Goal: Task Accomplishment & Management: Manage account settings

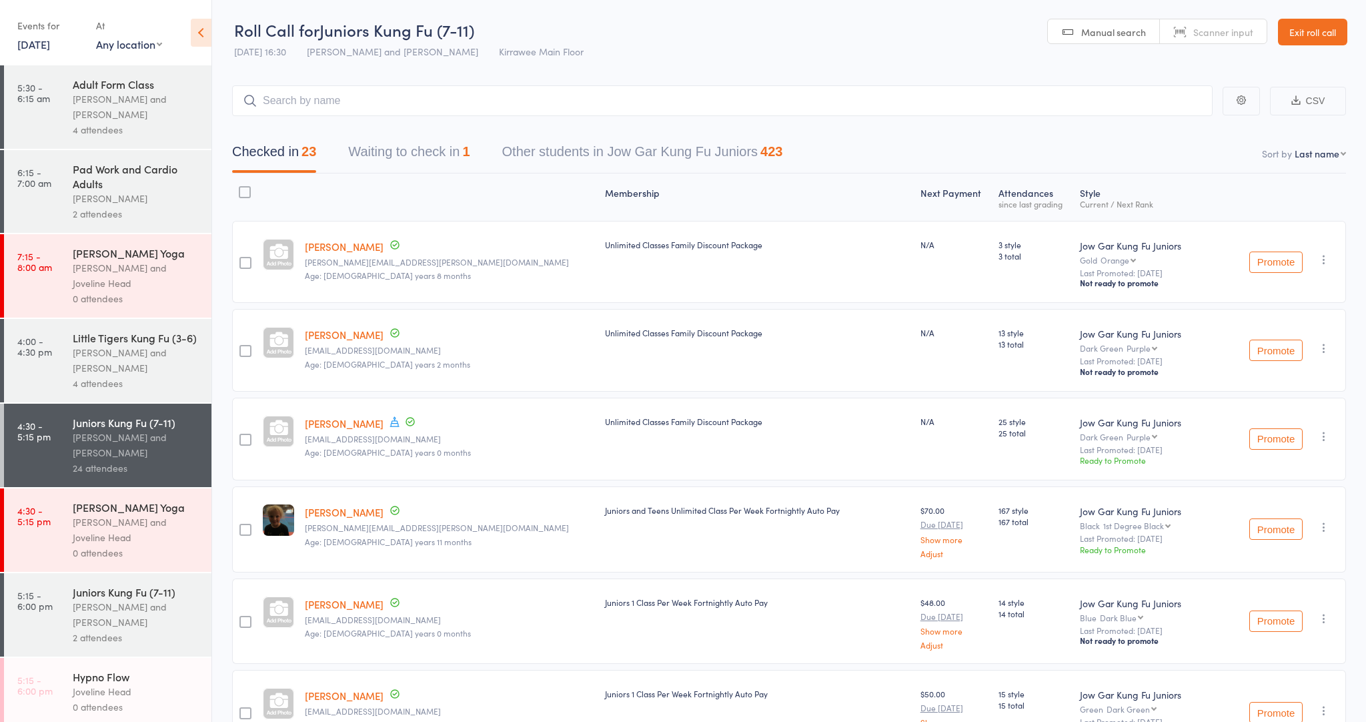
click at [75, 612] on div "[PERSON_NAME] and [PERSON_NAME]" at bounding box center [136, 614] width 127 height 31
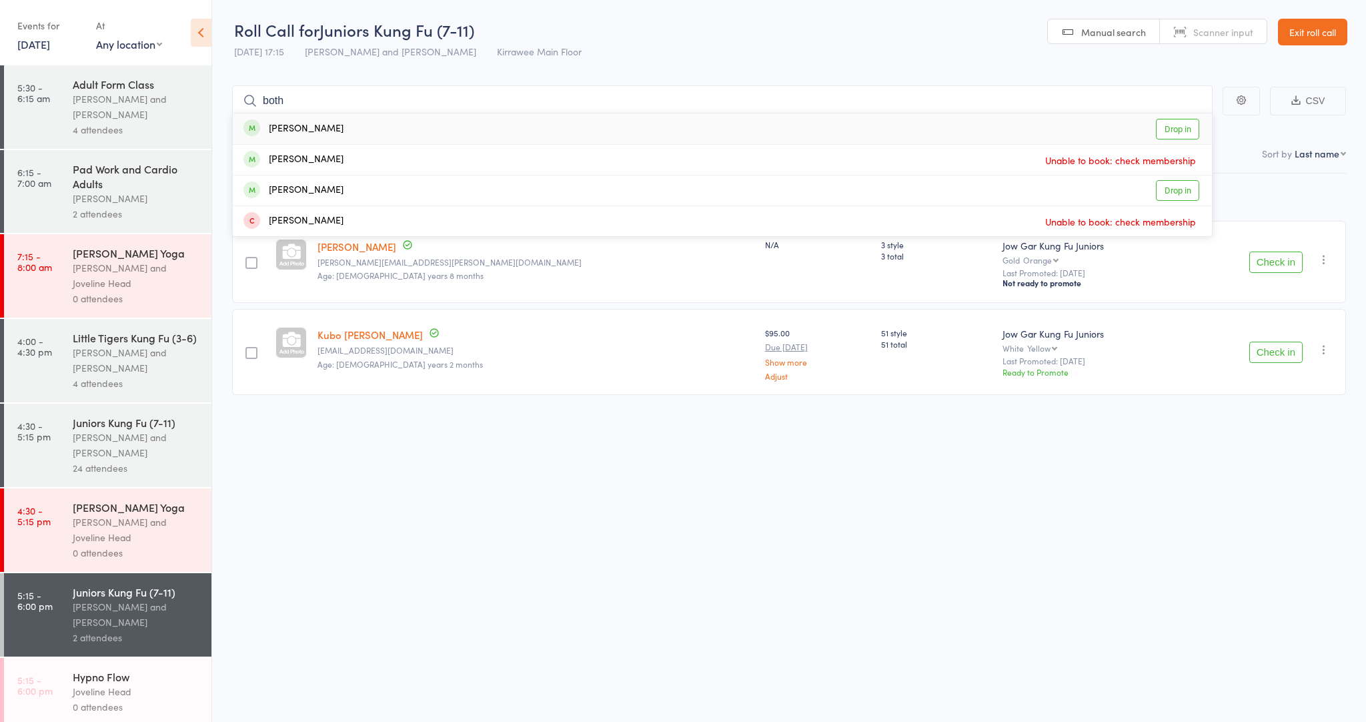
type input "both"
click at [1179, 132] on link "Drop in" at bounding box center [1177, 129] width 43 height 21
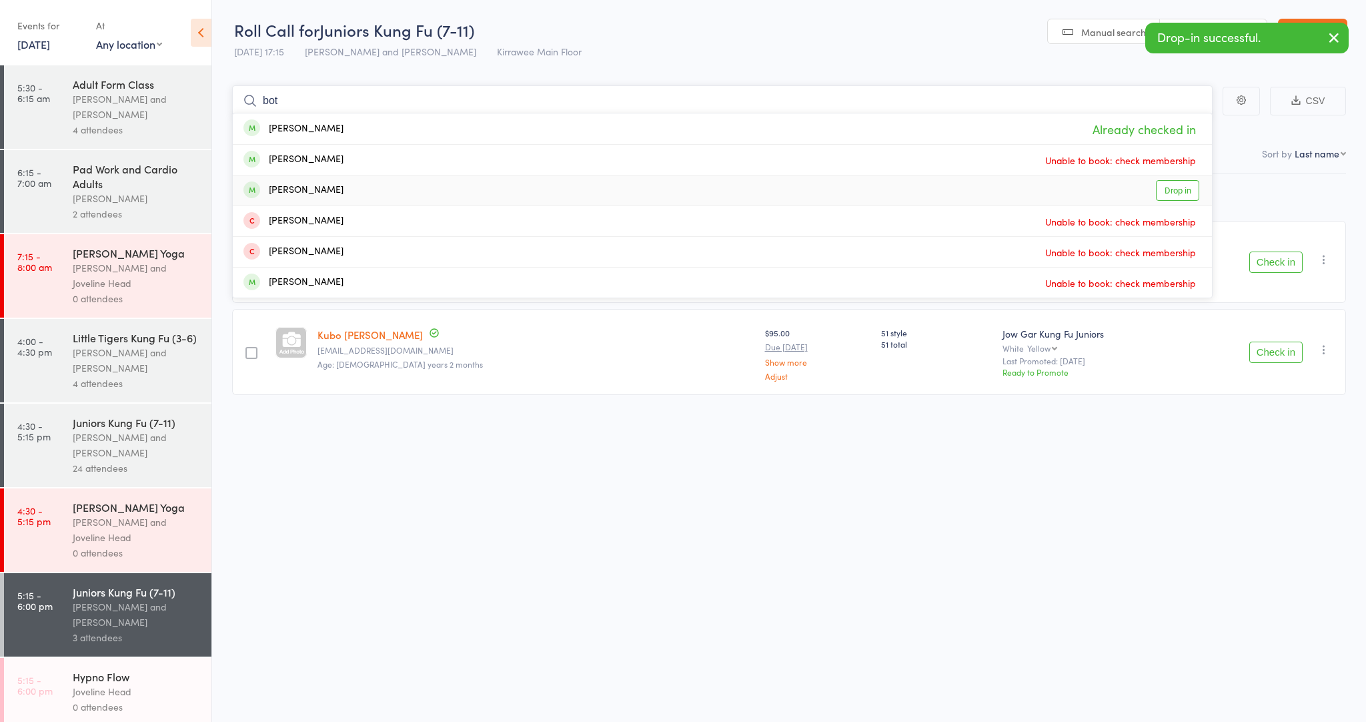
type input "bot"
click at [1183, 186] on link "Drop in" at bounding box center [1177, 190] width 43 height 21
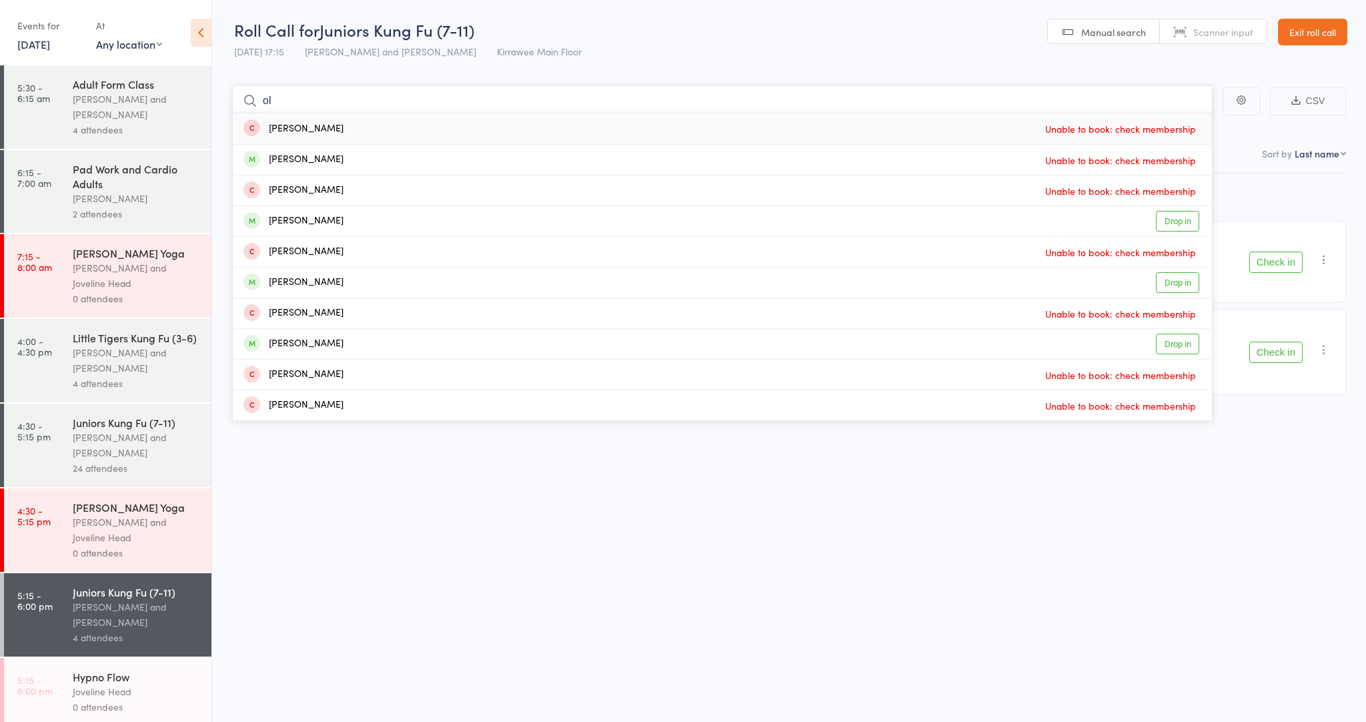
type input "o"
type input "b"
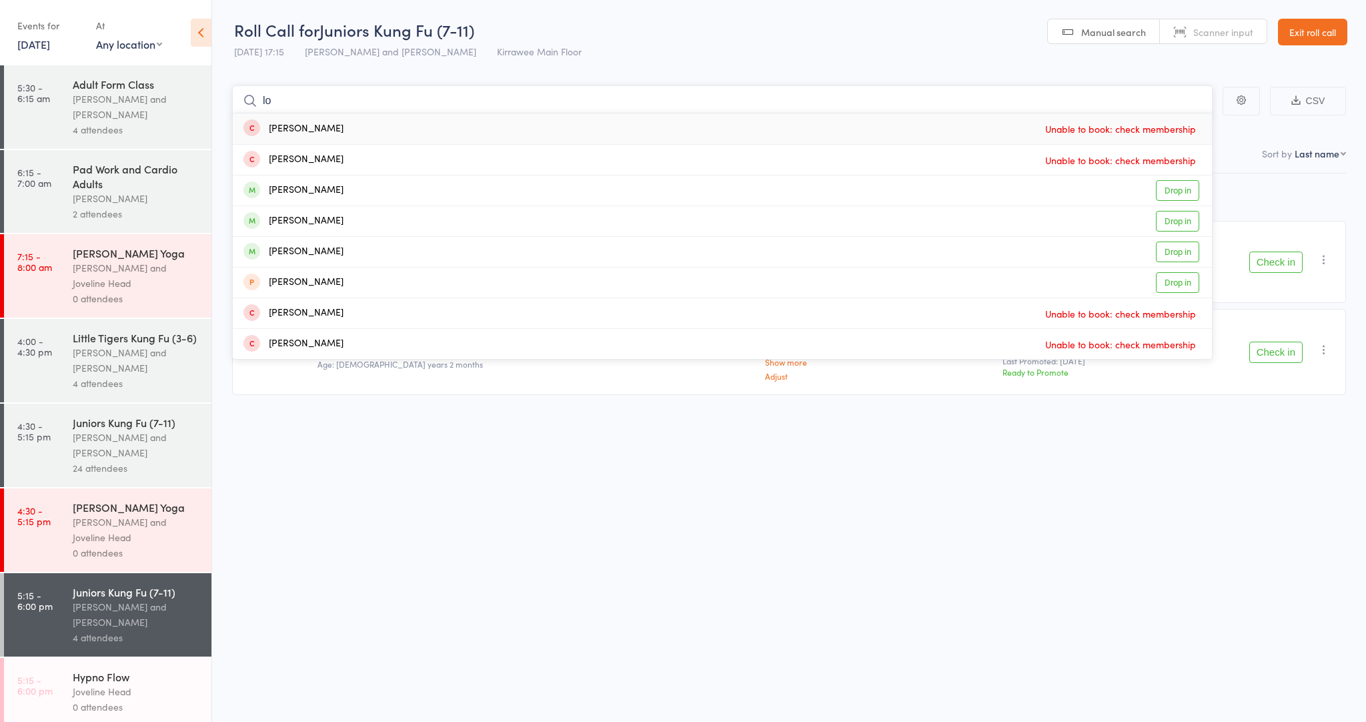
type input "l"
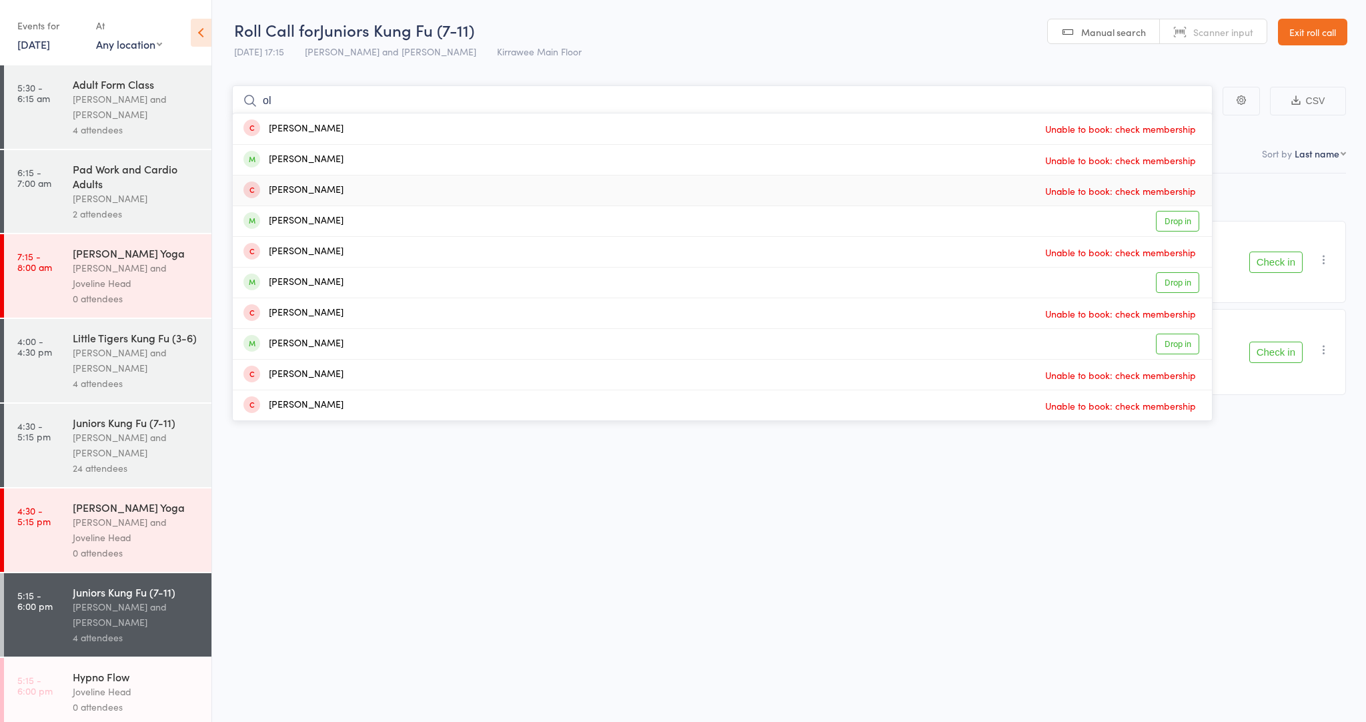
type input "o"
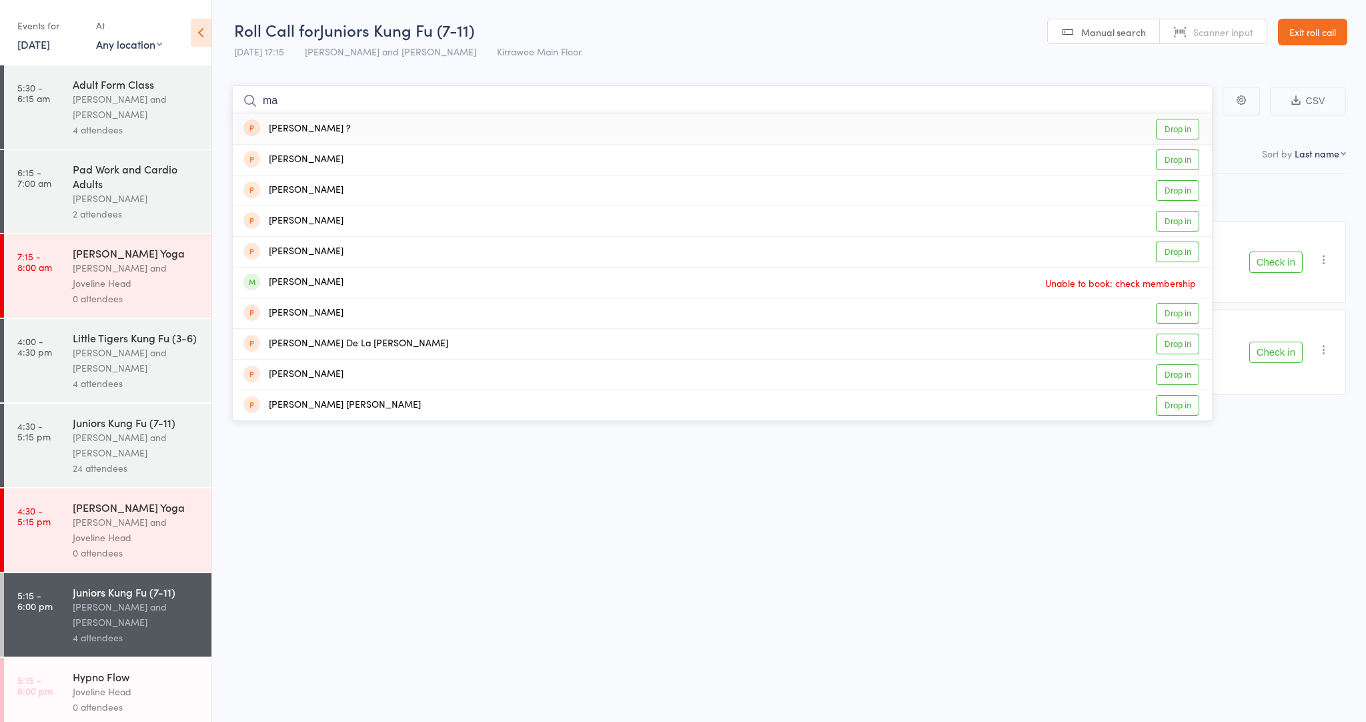
type input "m"
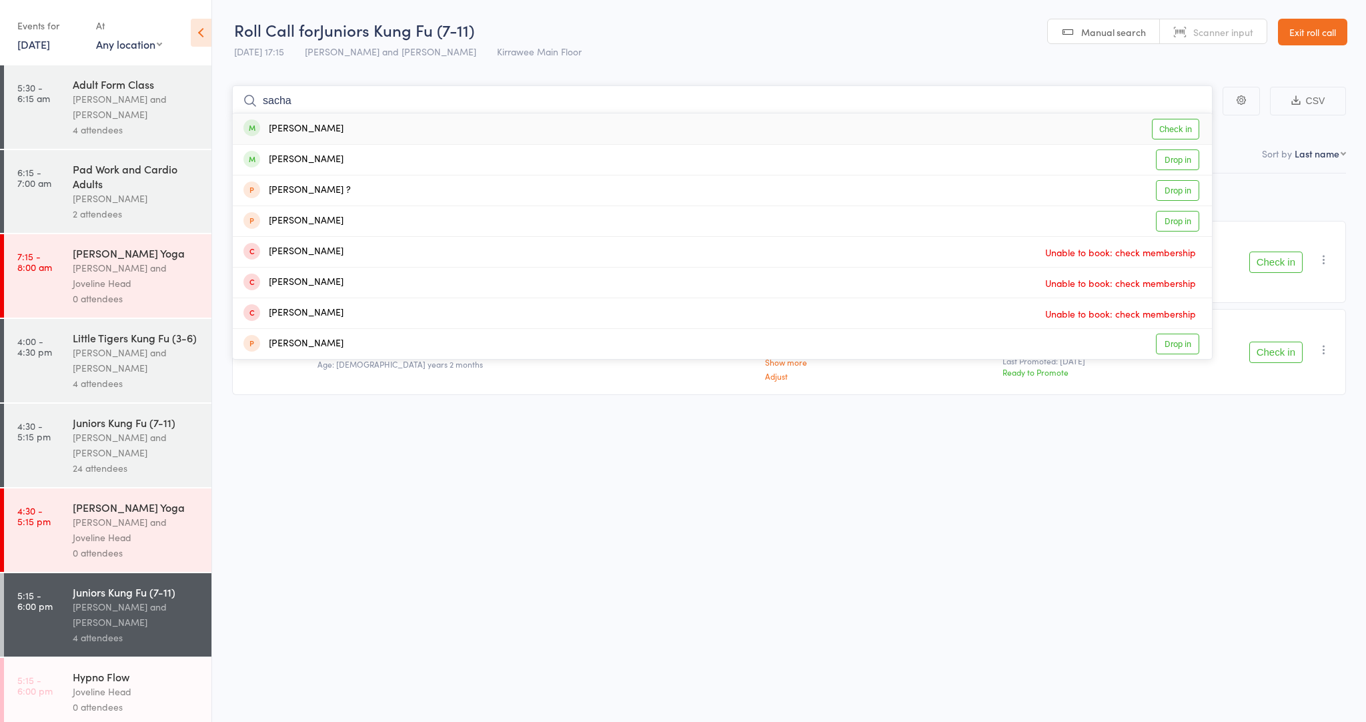
type input "sacha"
click at [1171, 135] on link "Check in" at bounding box center [1175, 129] width 47 height 21
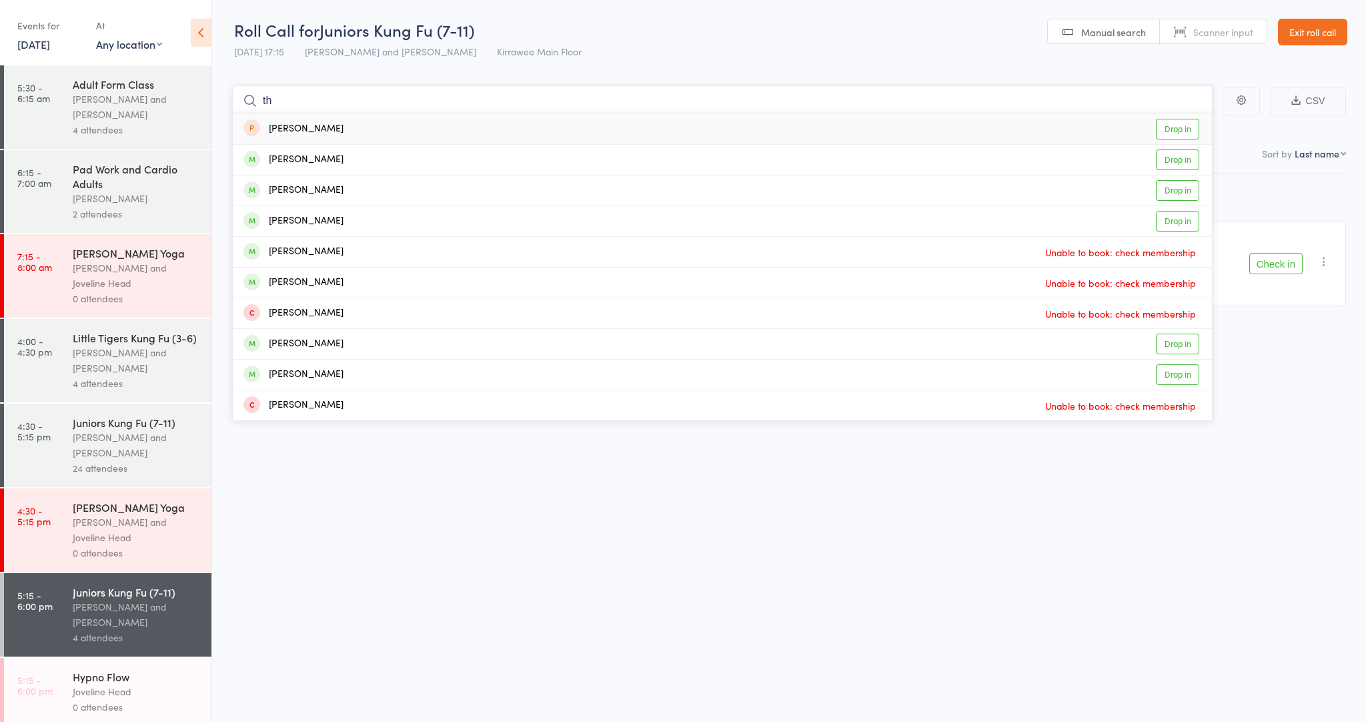
type input "t"
type input "s"
type input "m"
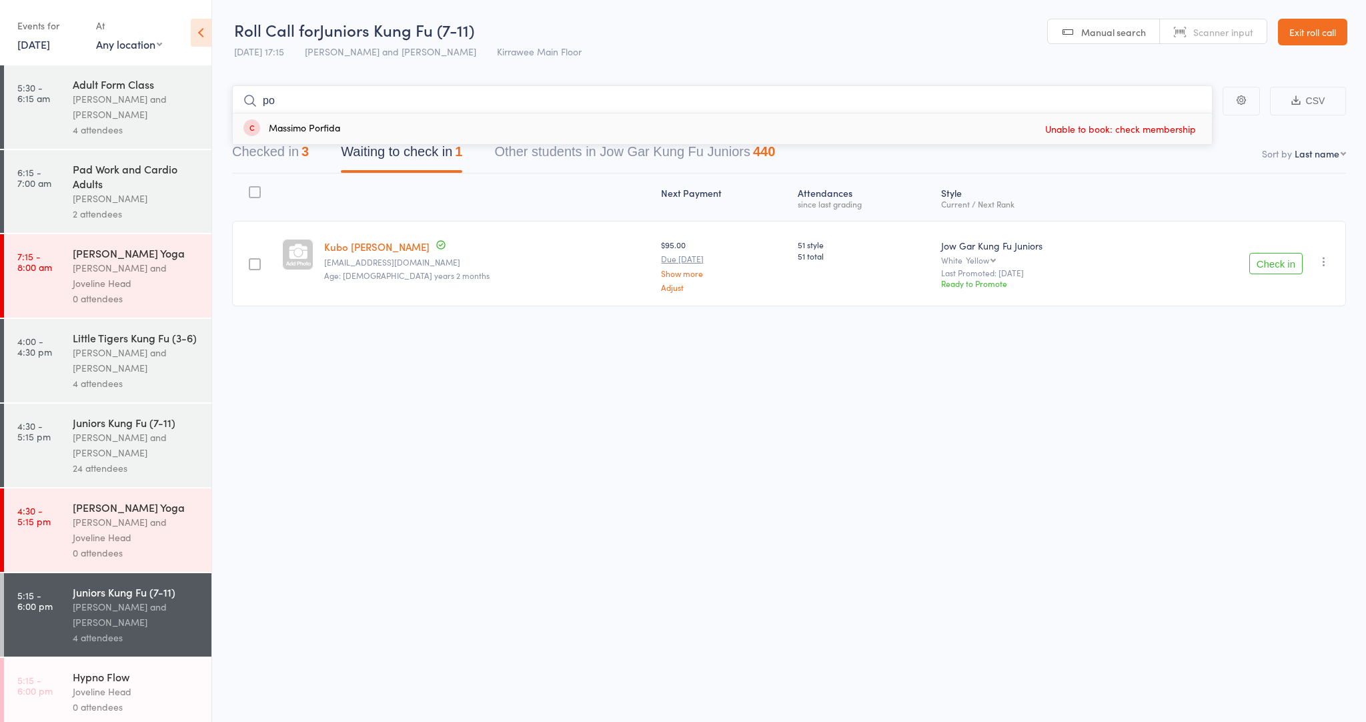
type input "p"
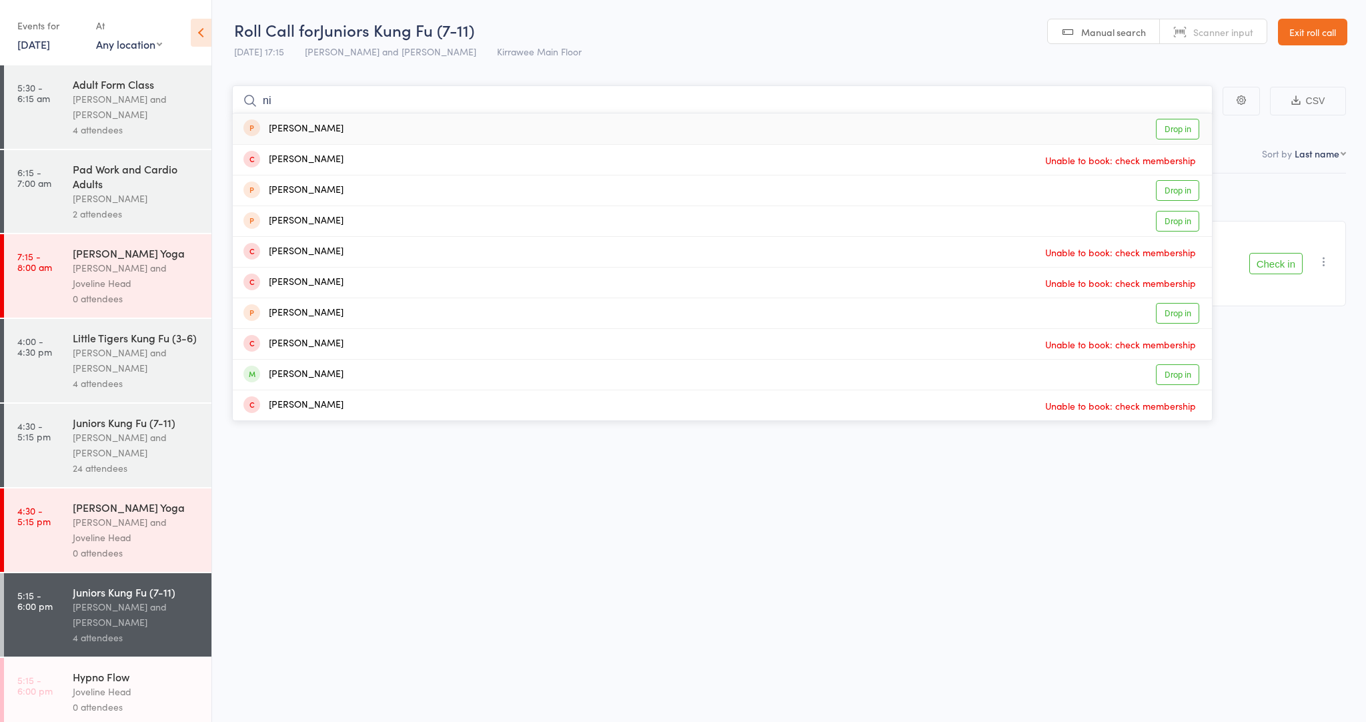
type input "n"
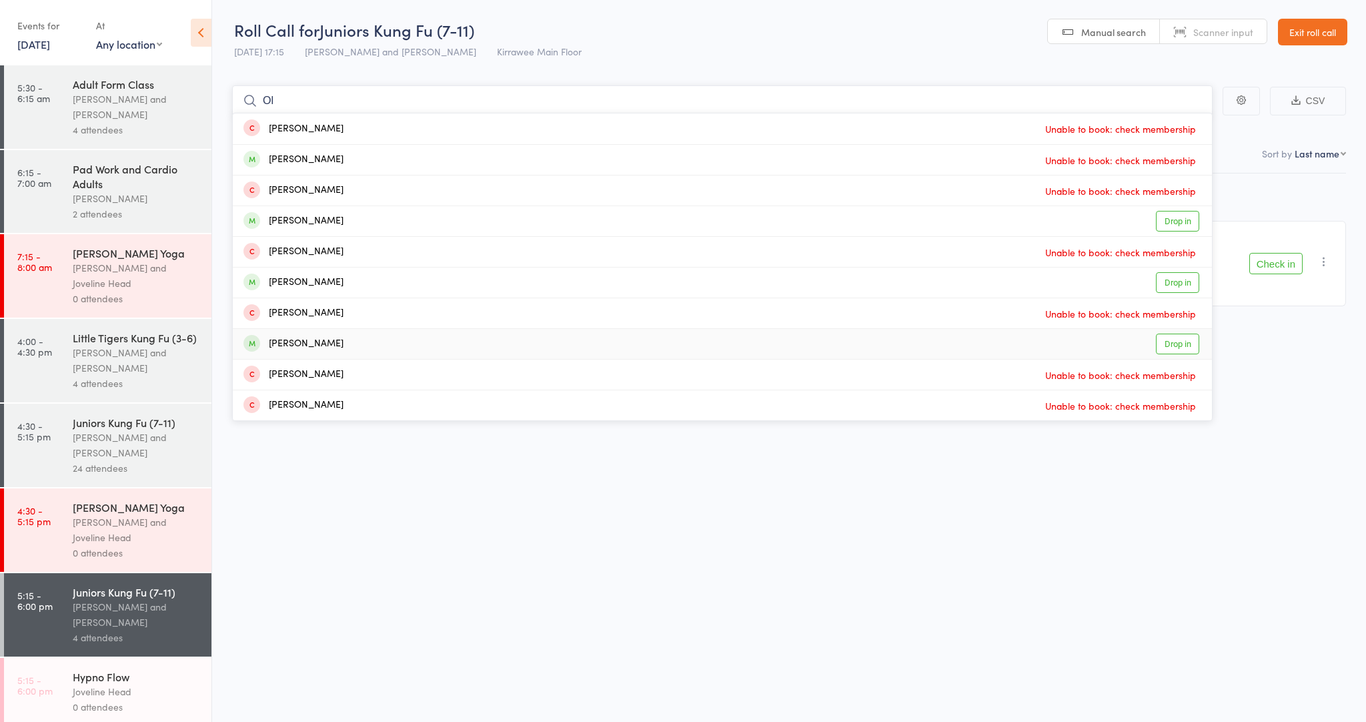
type input "O"
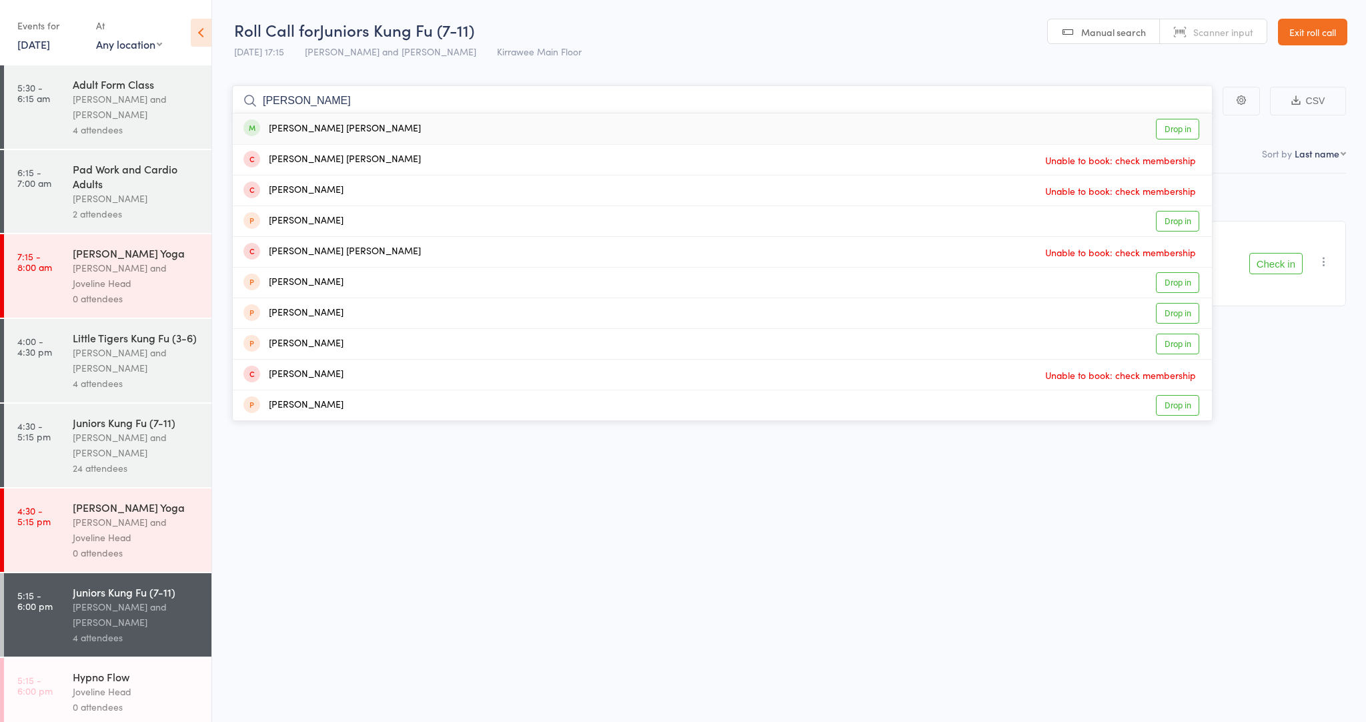
type input "Connor"
click at [1173, 134] on link "Drop in" at bounding box center [1177, 129] width 43 height 21
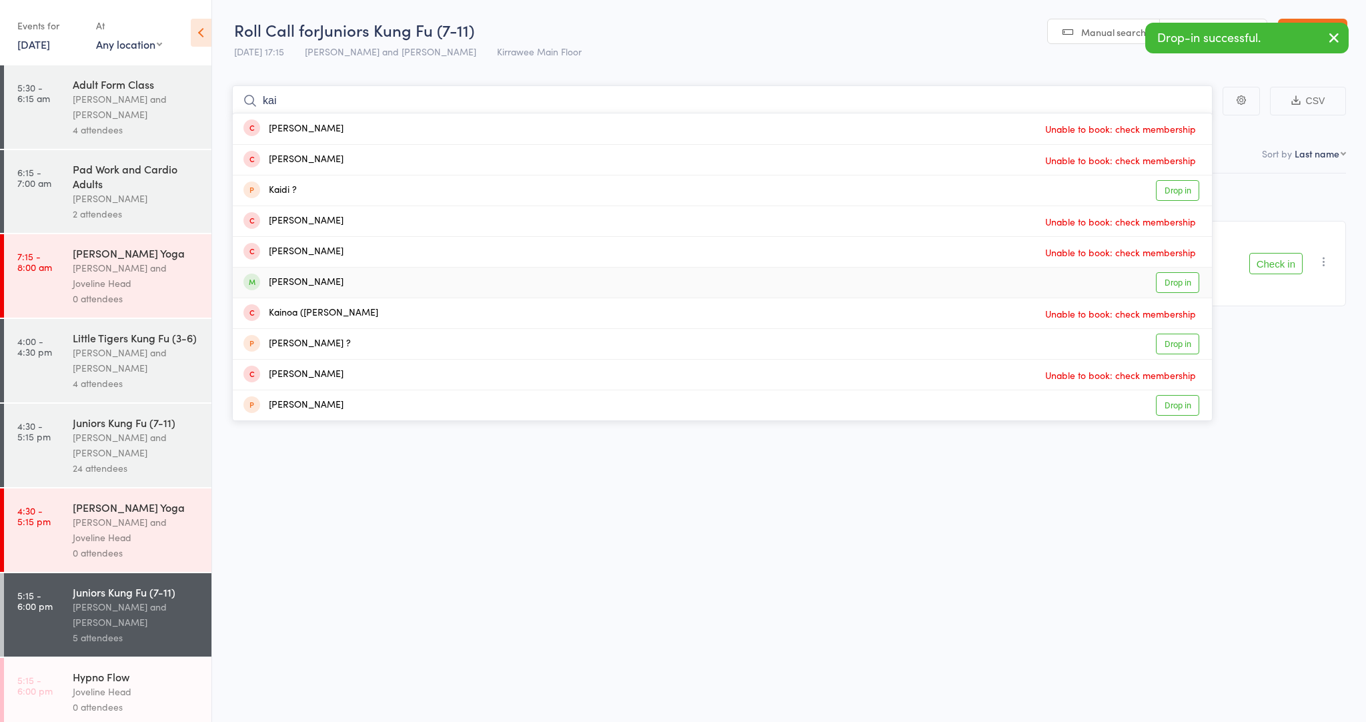
type input "kai"
click at [1173, 284] on link "Drop in" at bounding box center [1177, 282] width 43 height 21
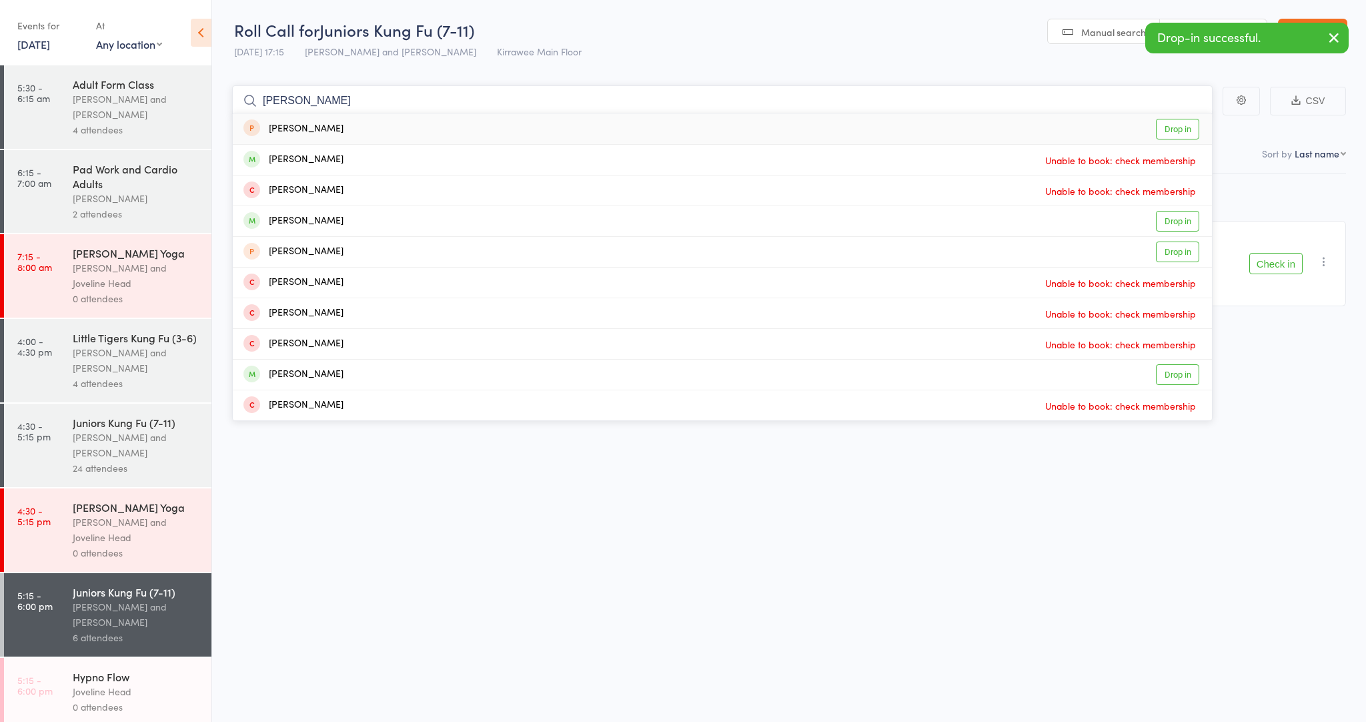
type input "Ryan"
drag, startPoint x: 1175, startPoint y: 284, endPoint x: 1179, endPoint y: 219, distance: 64.2
click at [1179, 219] on link "Drop in" at bounding box center [1177, 221] width 43 height 21
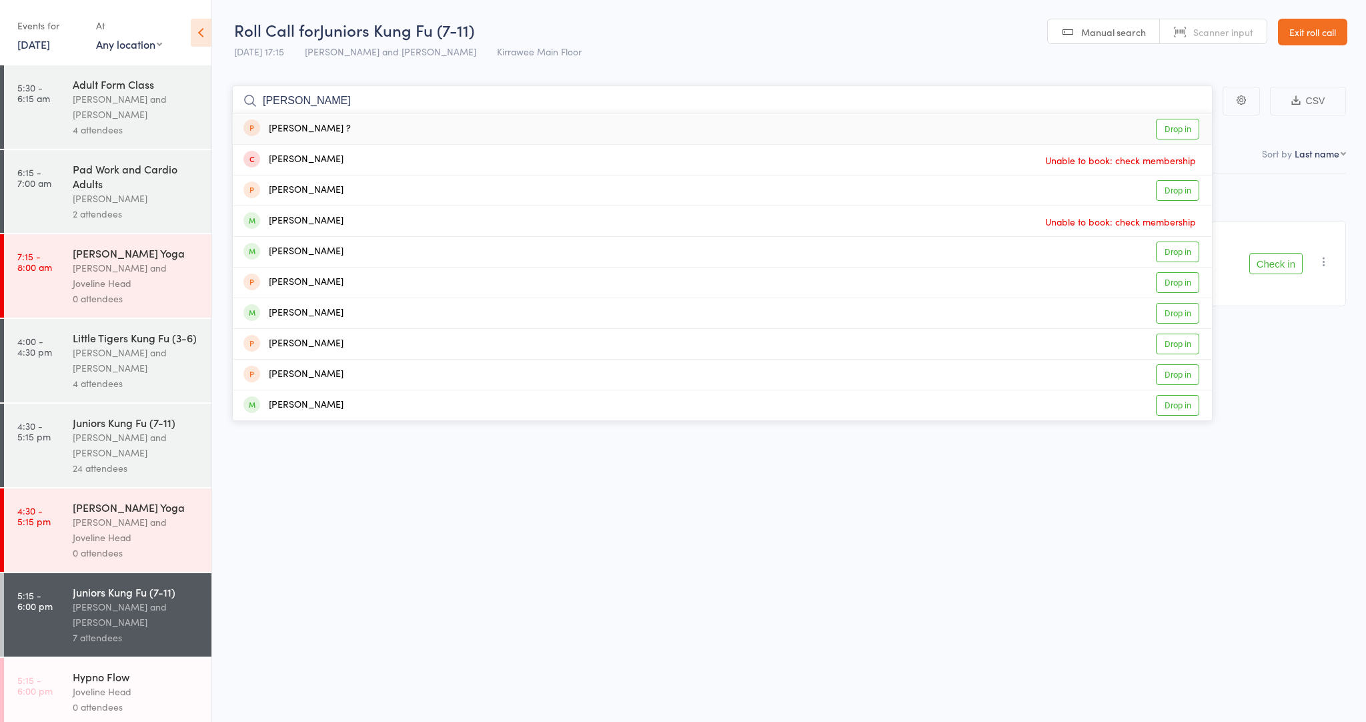
type input "Alice"
drag, startPoint x: 1179, startPoint y: 219, endPoint x: 1163, endPoint y: 312, distance: 93.4
click at [1162, 312] on link "Drop in" at bounding box center [1177, 313] width 43 height 21
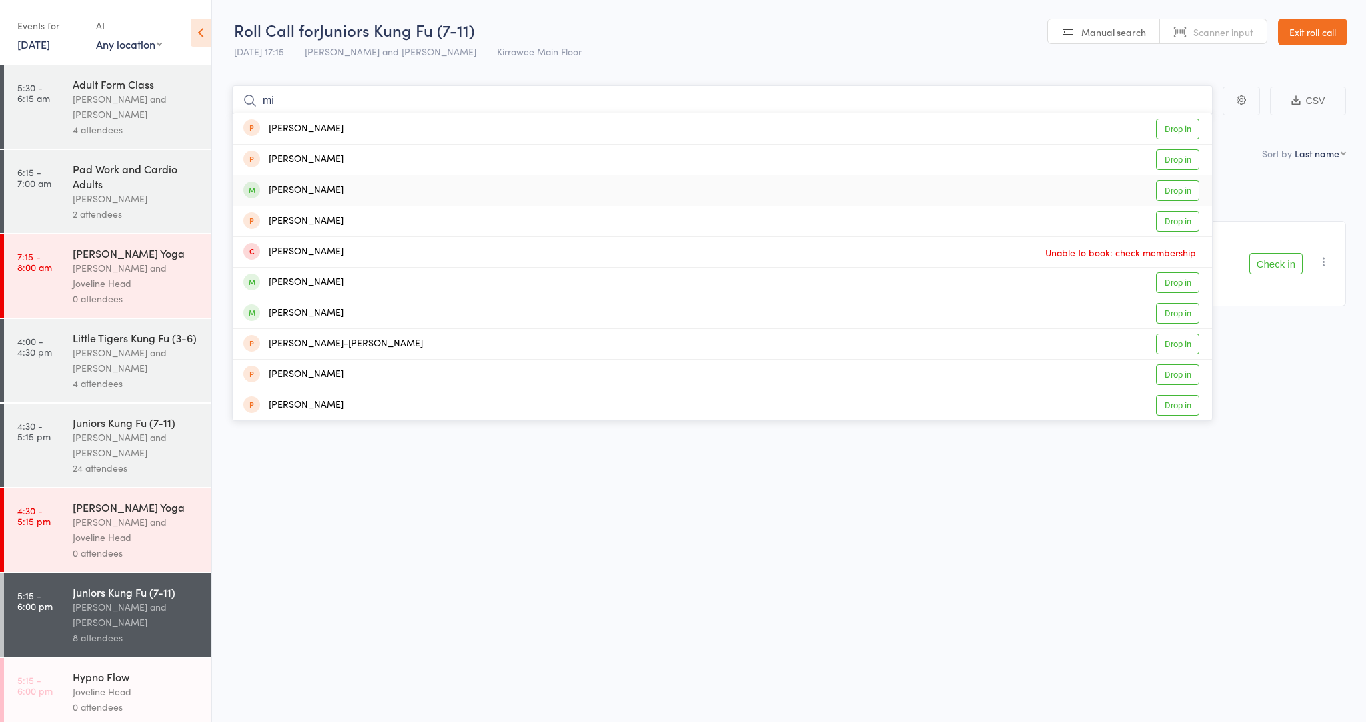
type input "m"
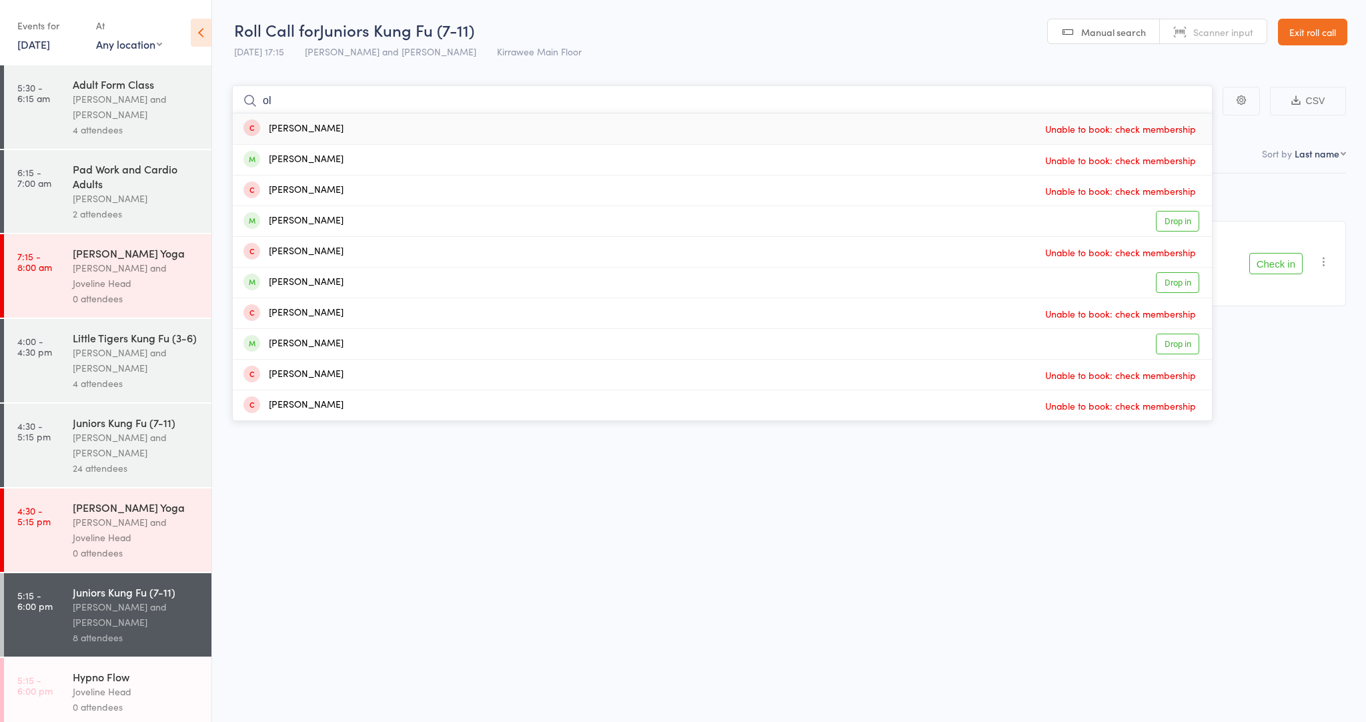
type input "o"
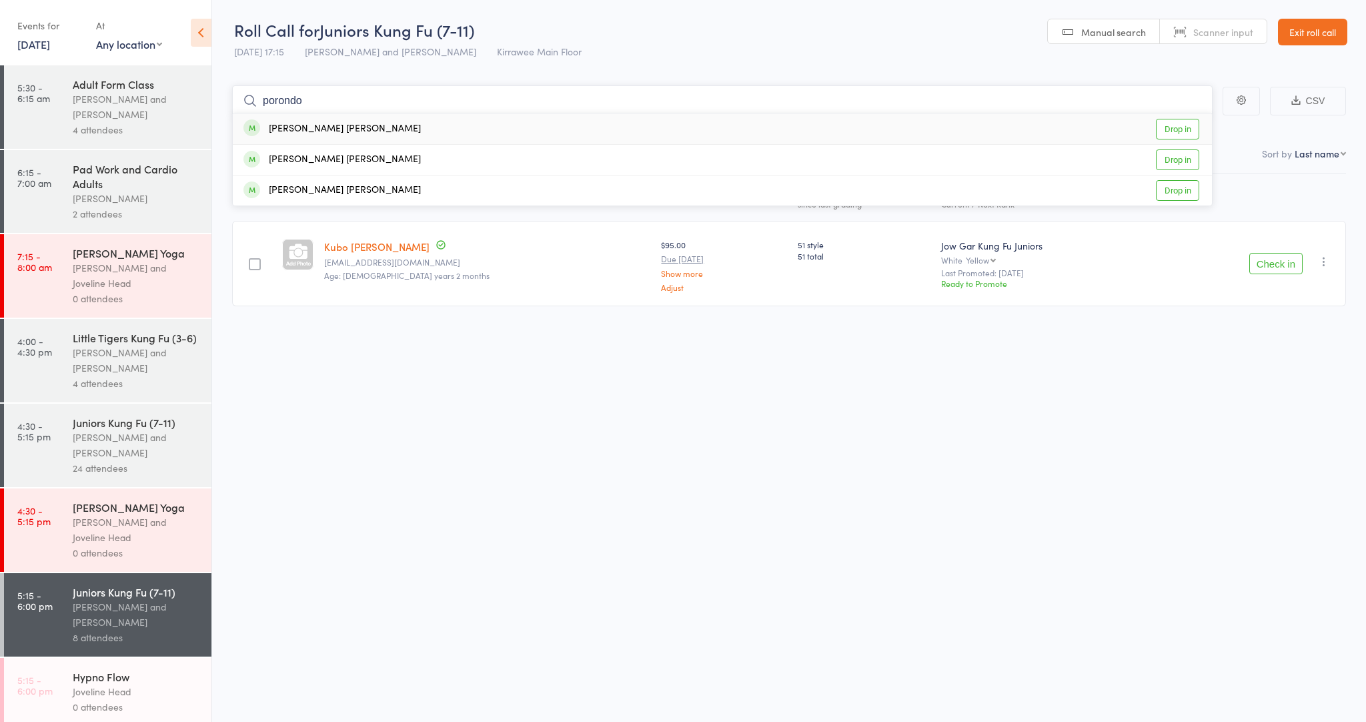
type input "porondo"
click at [1183, 129] on link "Drop in" at bounding box center [1177, 129] width 43 height 21
type input "porondo"
click at [1188, 159] on link "Drop in" at bounding box center [1177, 159] width 43 height 21
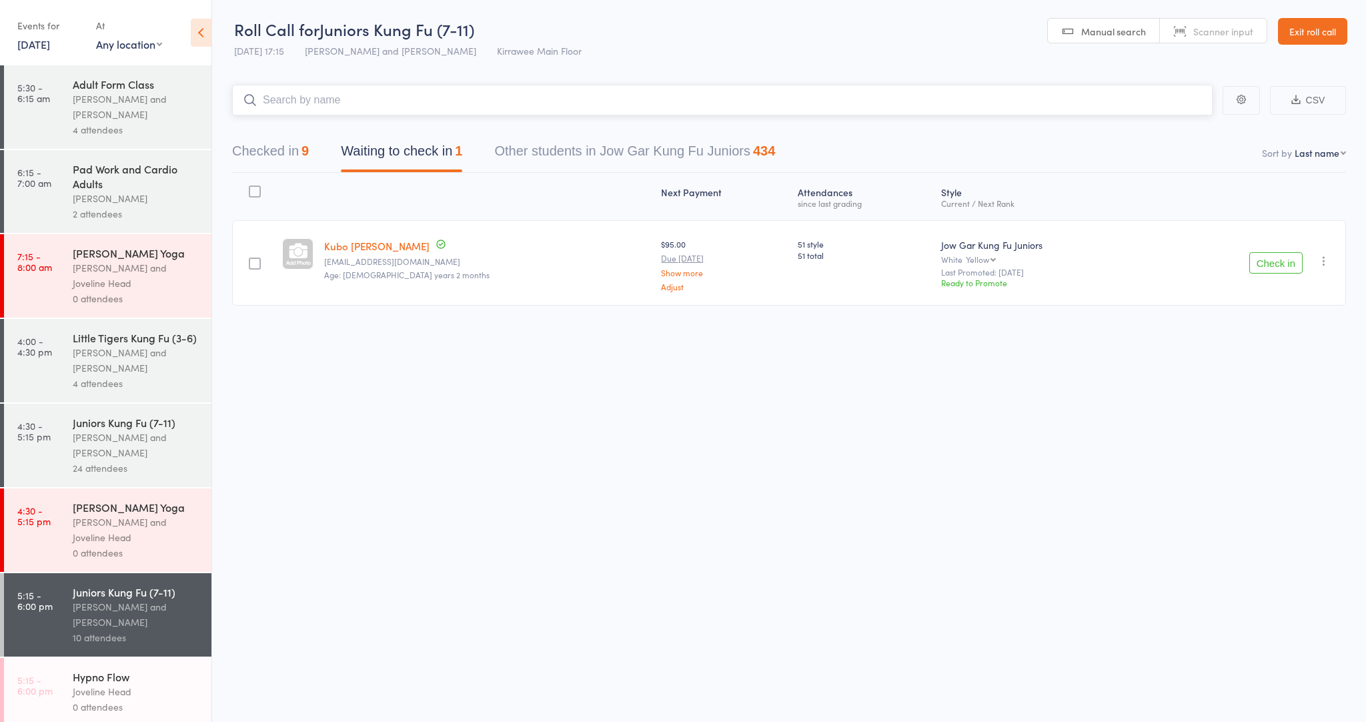
scroll to position [1, 0]
click at [253, 144] on button "Checked in 9" at bounding box center [270, 154] width 77 height 35
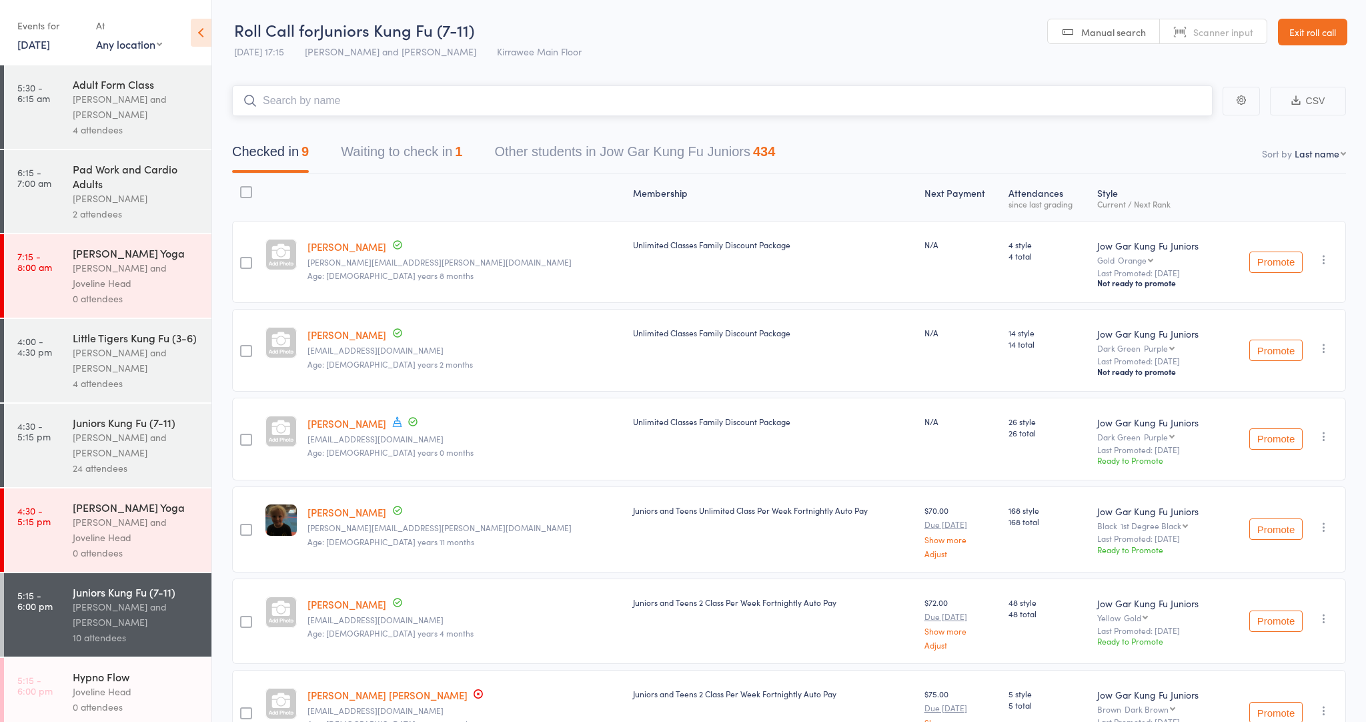
scroll to position [0, 0]
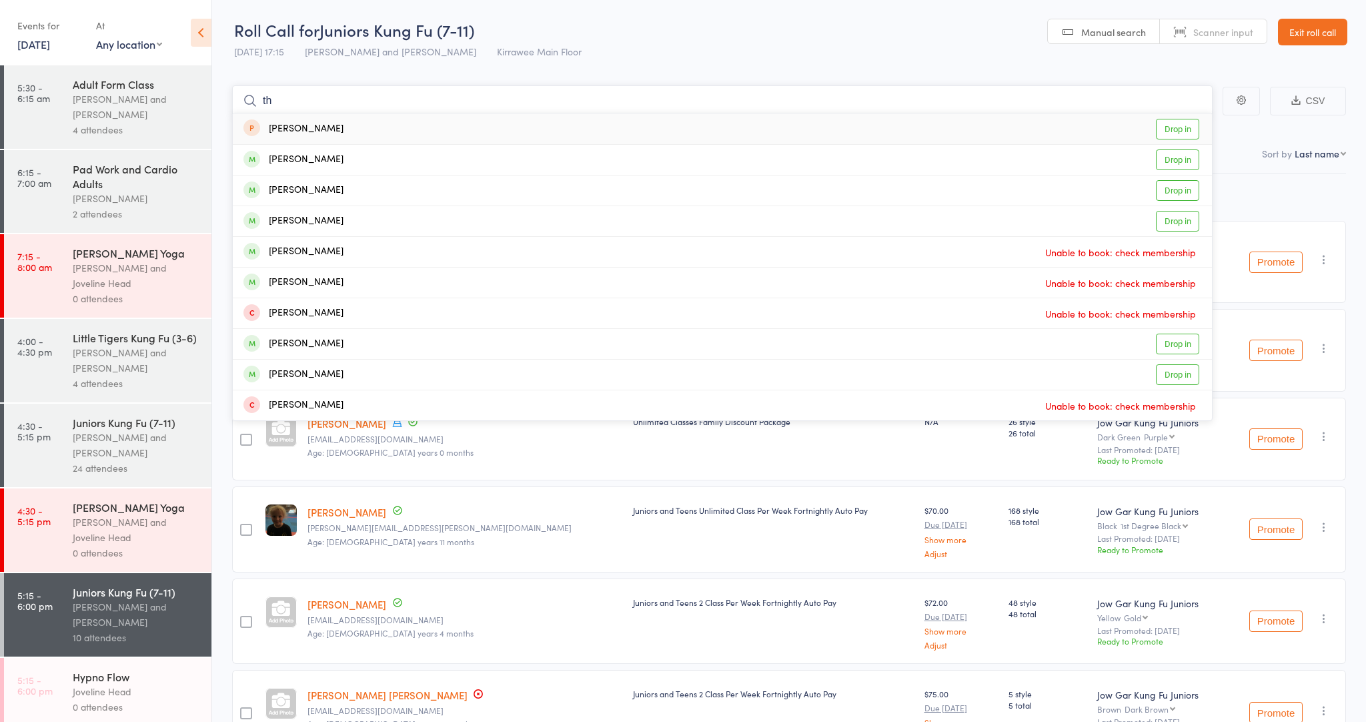
type input "t"
type input "s"
type input "mina"
click at [1175, 127] on link "Drop in" at bounding box center [1177, 129] width 43 height 21
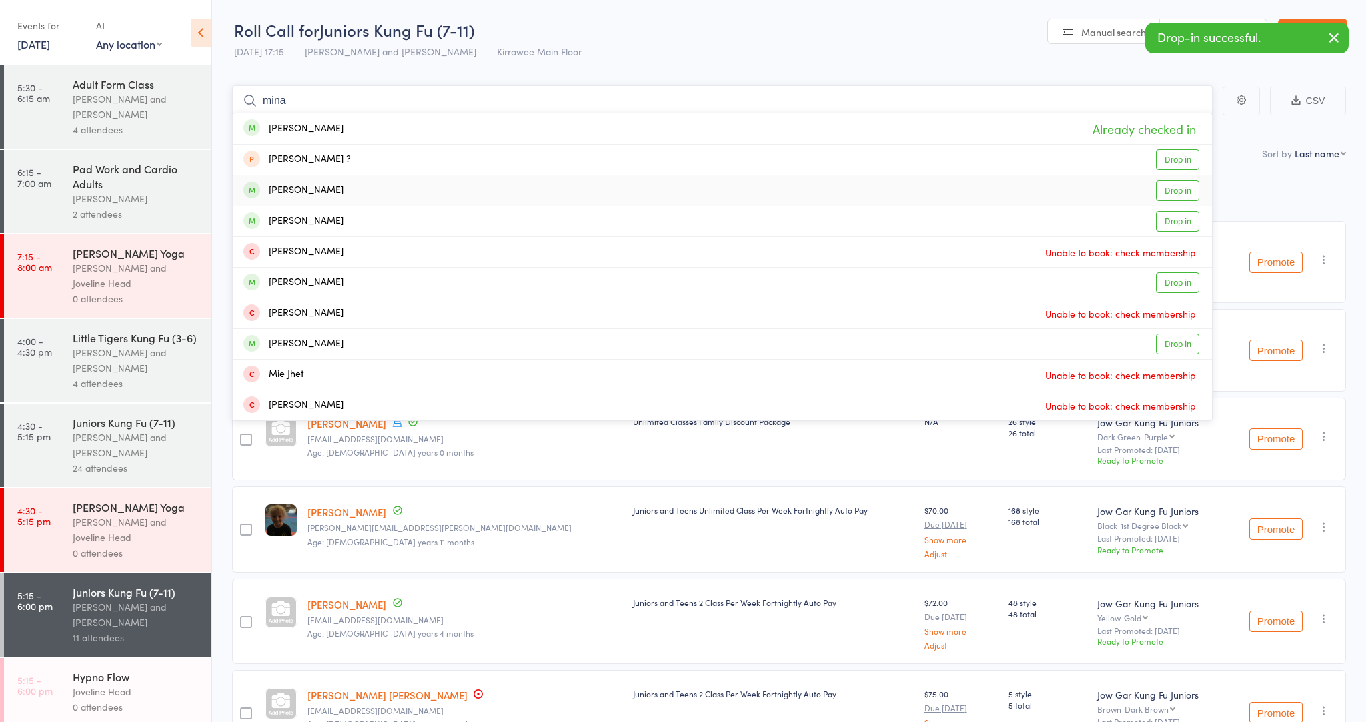
type input "mina"
click at [1183, 187] on link "Drop in" at bounding box center [1177, 190] width 43 height 21
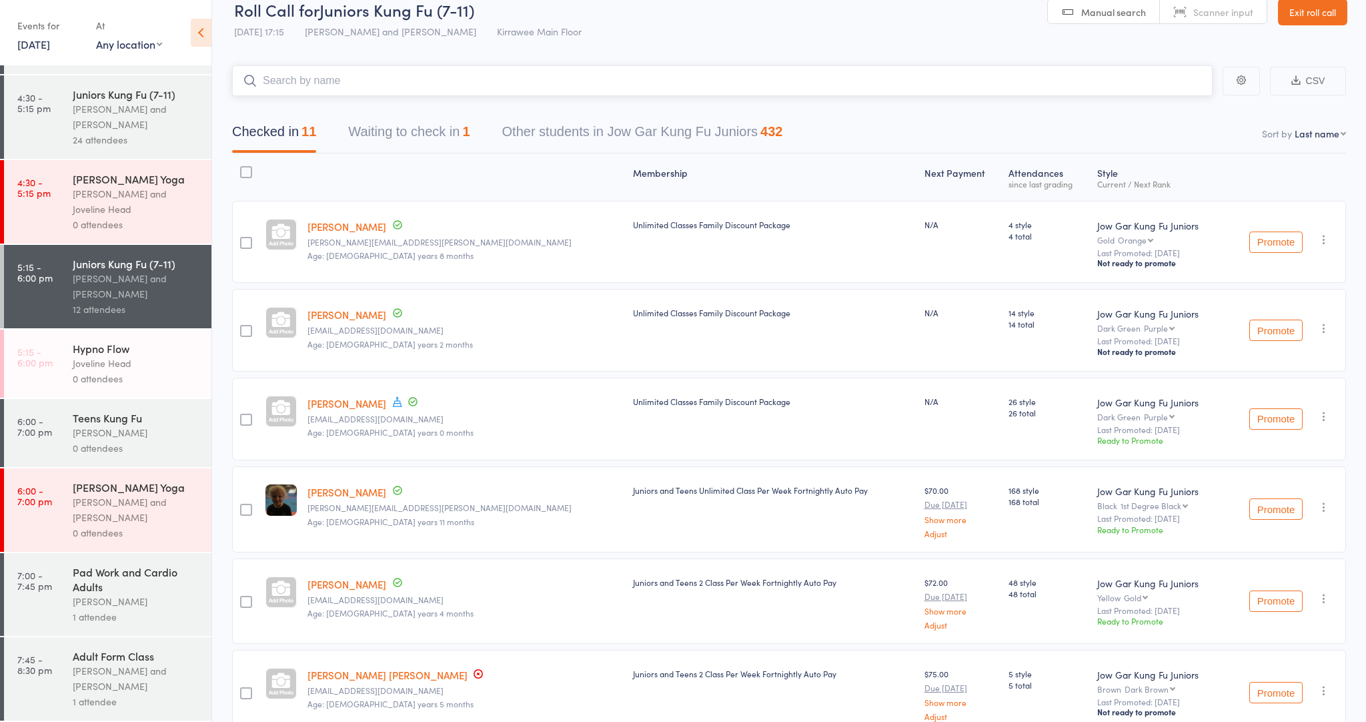
scroll to position [328, 0]
click at [90, 445] on div "0 attendees" at bounding box center [136, 447] width 127 height 15
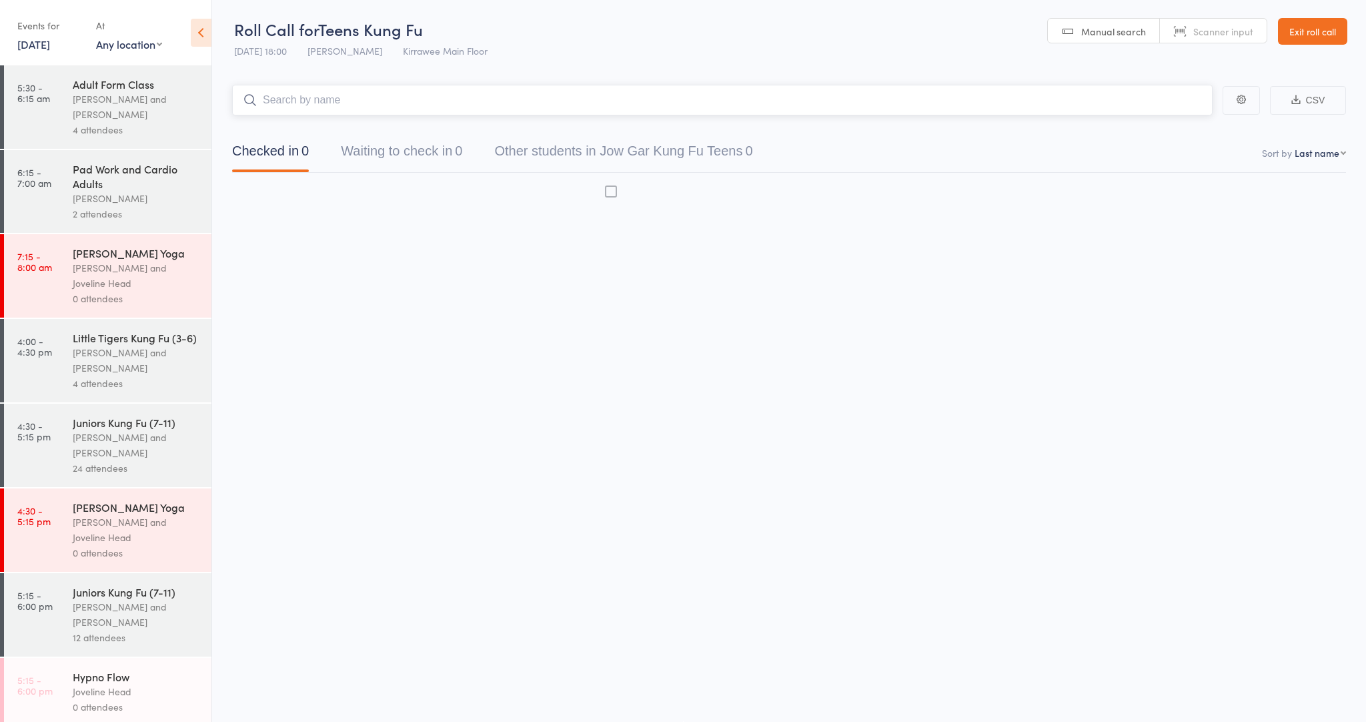
scroll to position [1, 0]
click at [1316, 27] on link "Exit roll call" at bounding box center [1312, 31] width 69 height 27
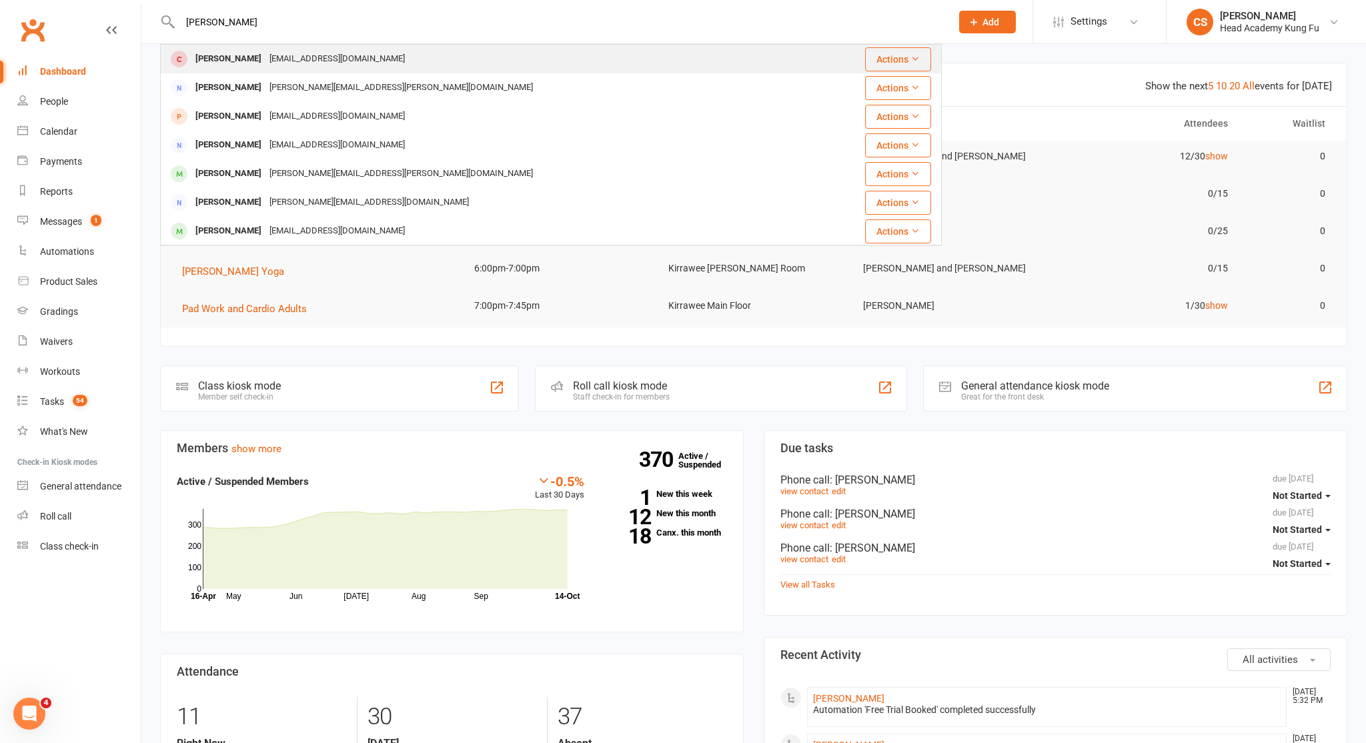
type input "[PERSON_NAME]"
click at [246, 56] on div "[PERSON_NAME]" at bounding box center [228, 58] width 74 height 19
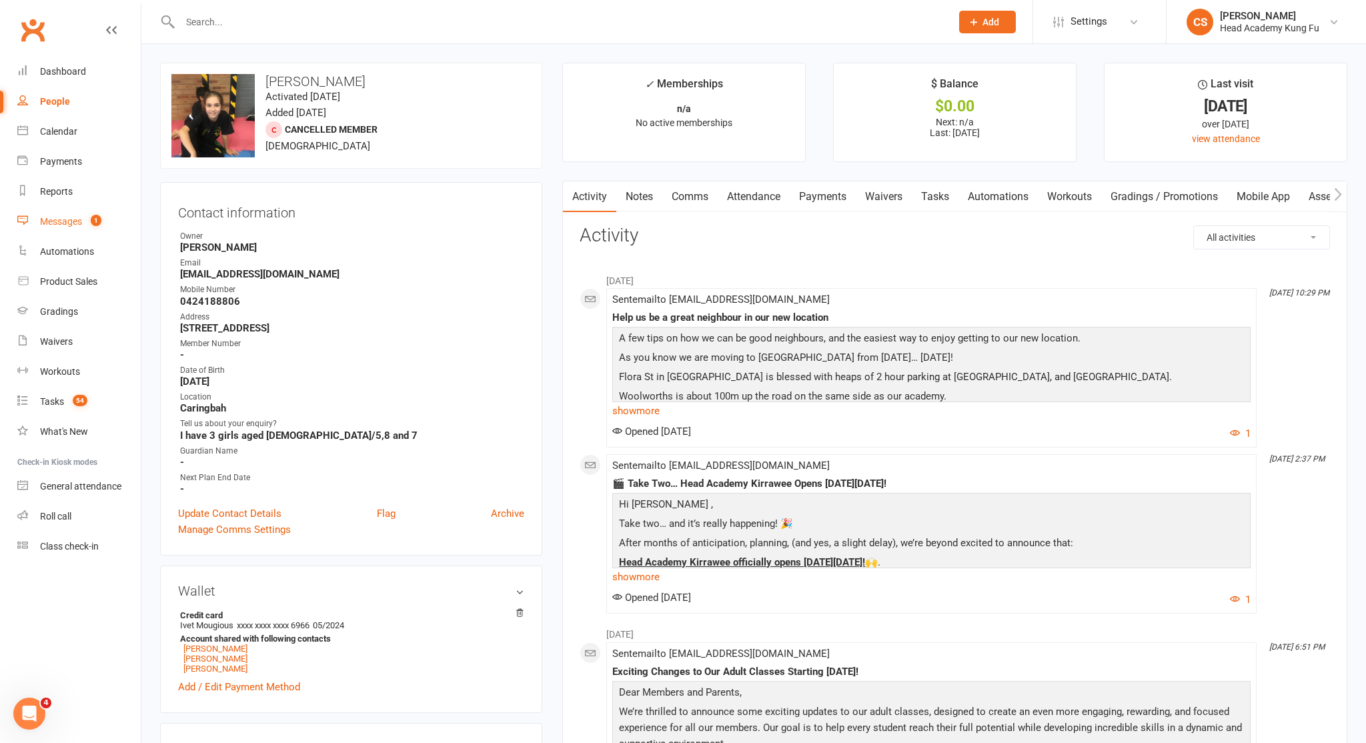
click at [39, 219] on link "Messages 1" at bounding box center [78, 222] width 123 height 30
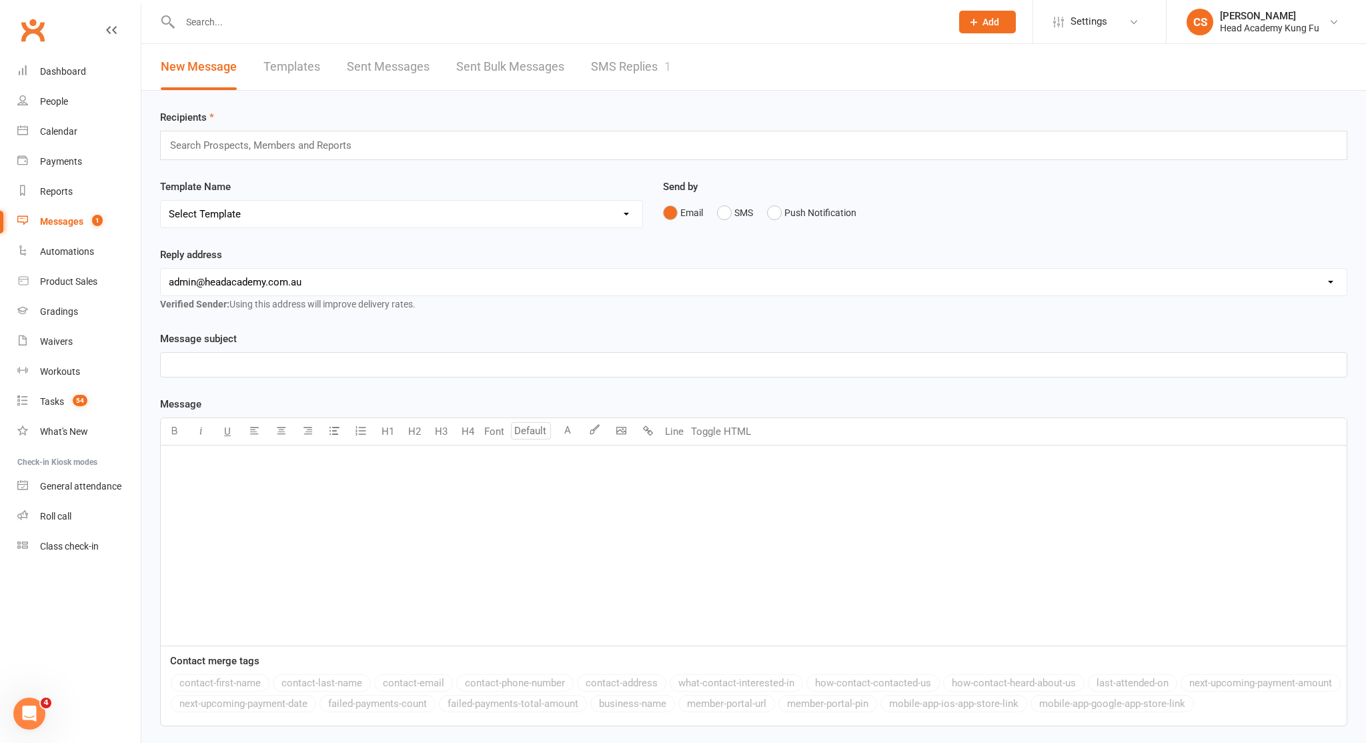
click at [637, 57] on link "SMS Replies 1" at bounding box center [631, 67] width 80 height 46
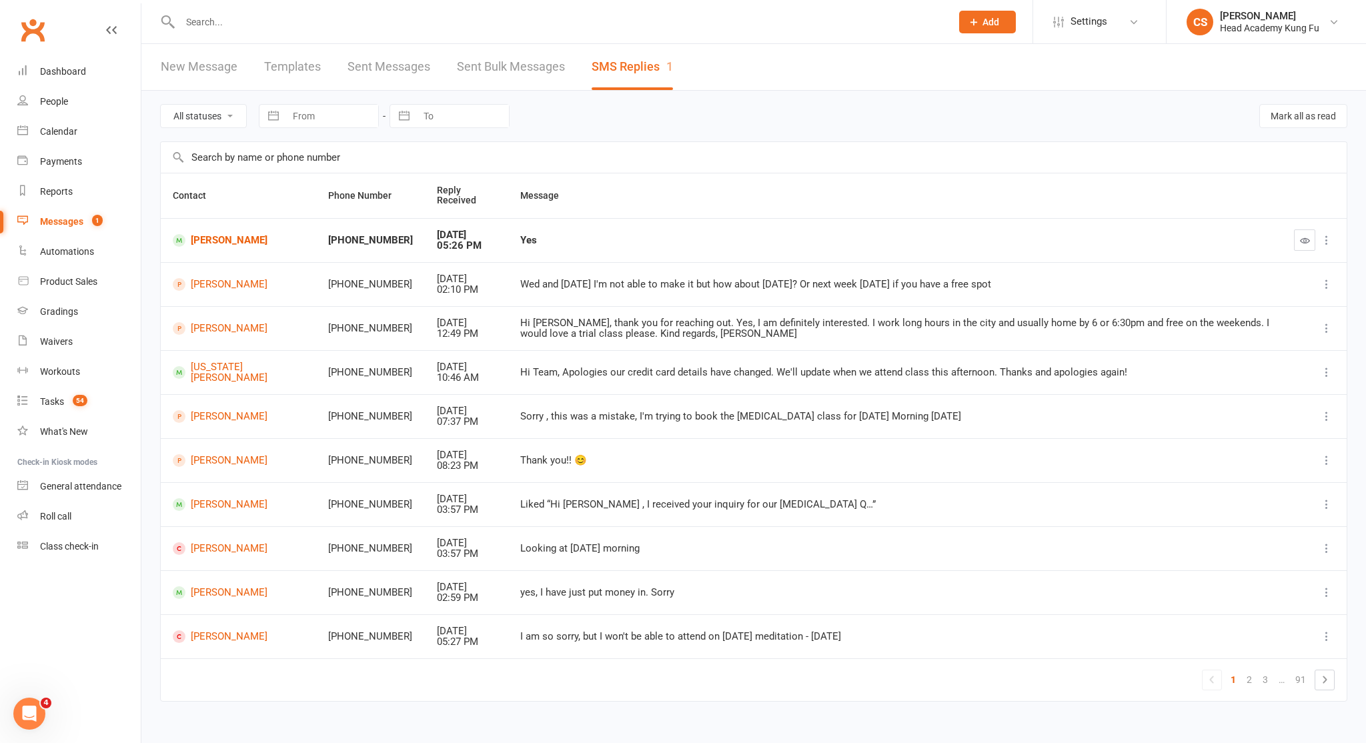
click at [262, 26] on input "text" at bounding box center [559, 22] width 767 height 19
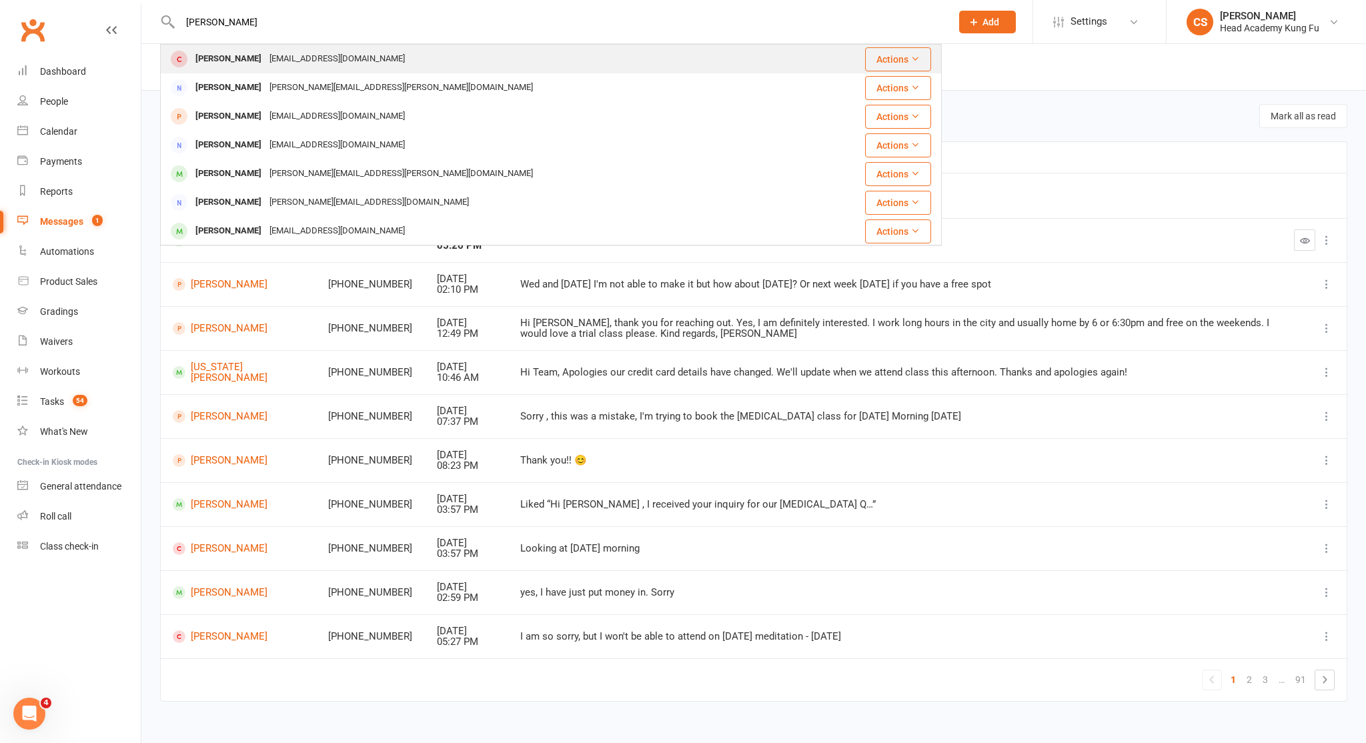
type input "[PERSON_NAME]"
click at [226, 62] on div "[PERSON_NAME]" at bounding box center [228, 58] width 74 height 19
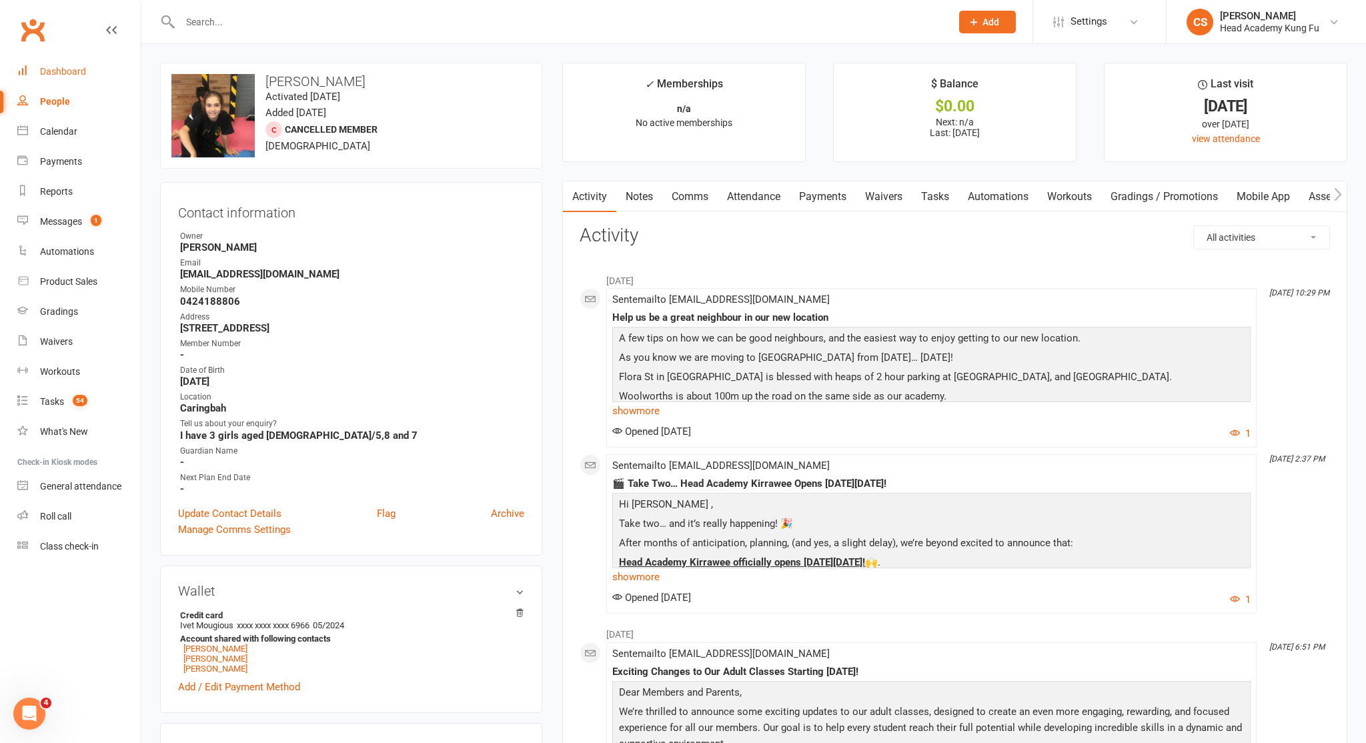
click at [91, 69] on link "Dashboard" at bounding box center [78, 72] width 123 height 30
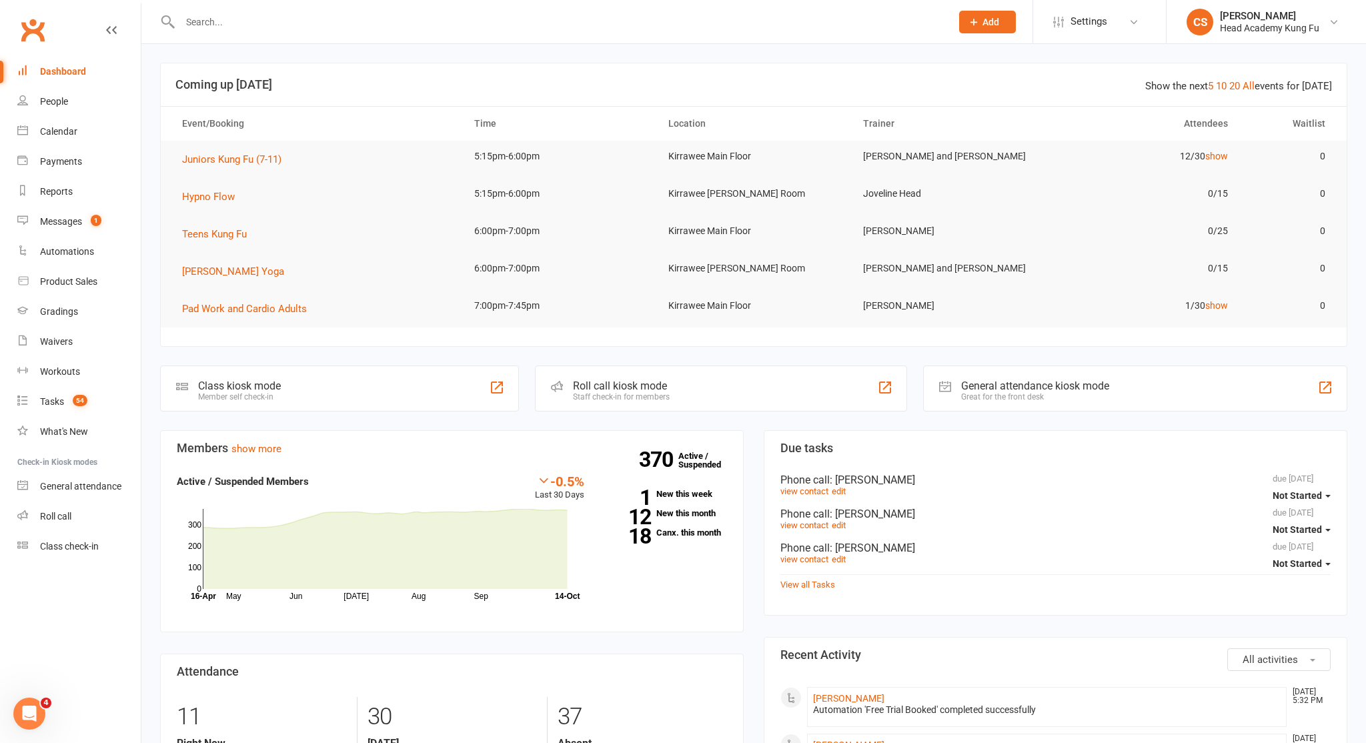
click at [233, 13] on input "text" at bounding box center [559, 22] width 767 height 19
type input "[PERSON_NAME]"
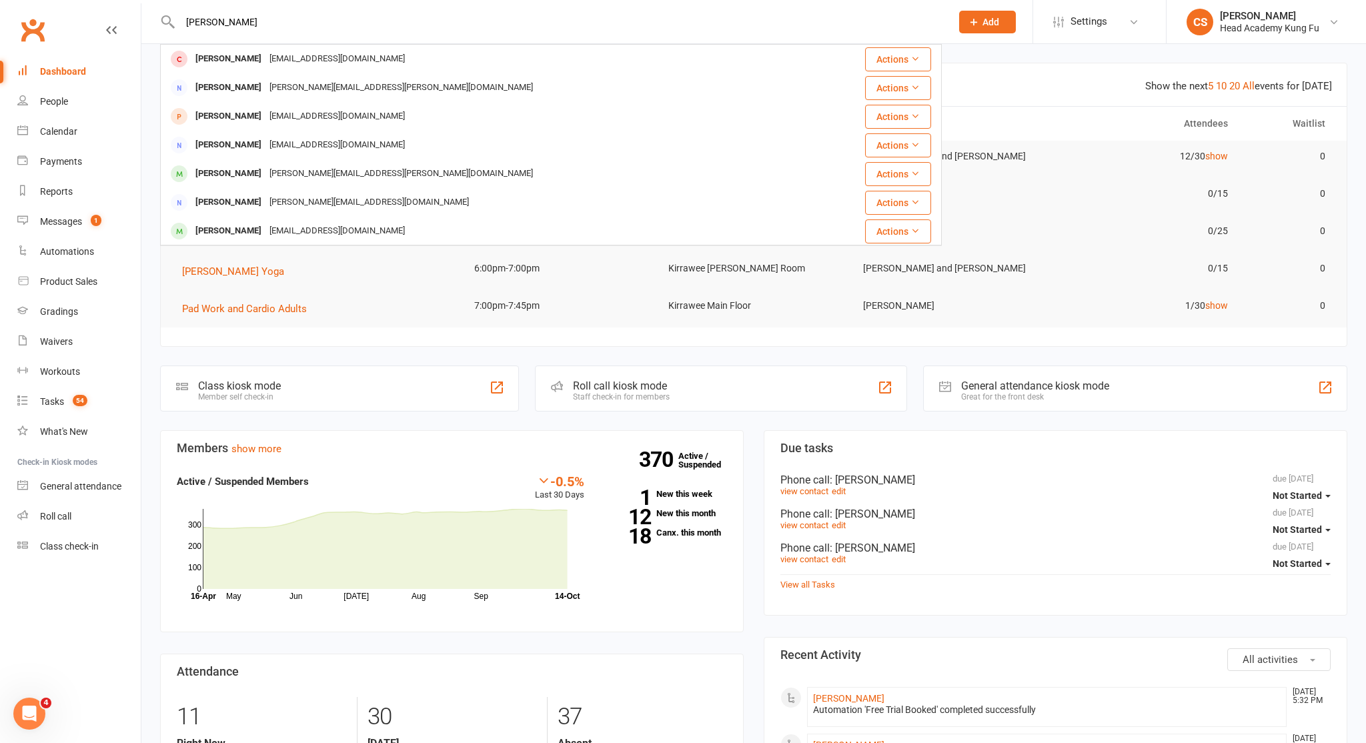
drag, startPoint x: 246, startPoint y: 81, endPoint x: 255, endPoint y: 59, distance: 24.3
click at [255, 59] on div "[PERSON_NAME]" at bounding box center [228, 58] width 74 height 19
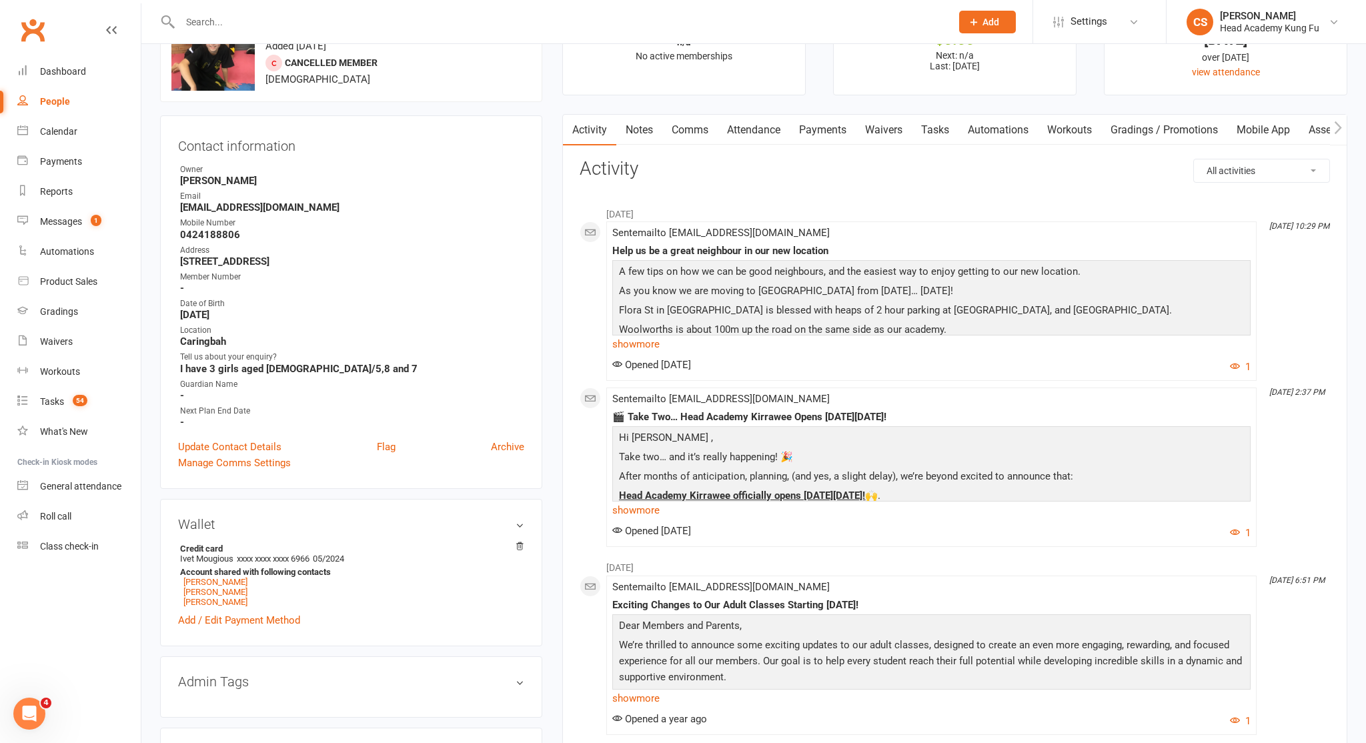
scroll to position [104, 0]
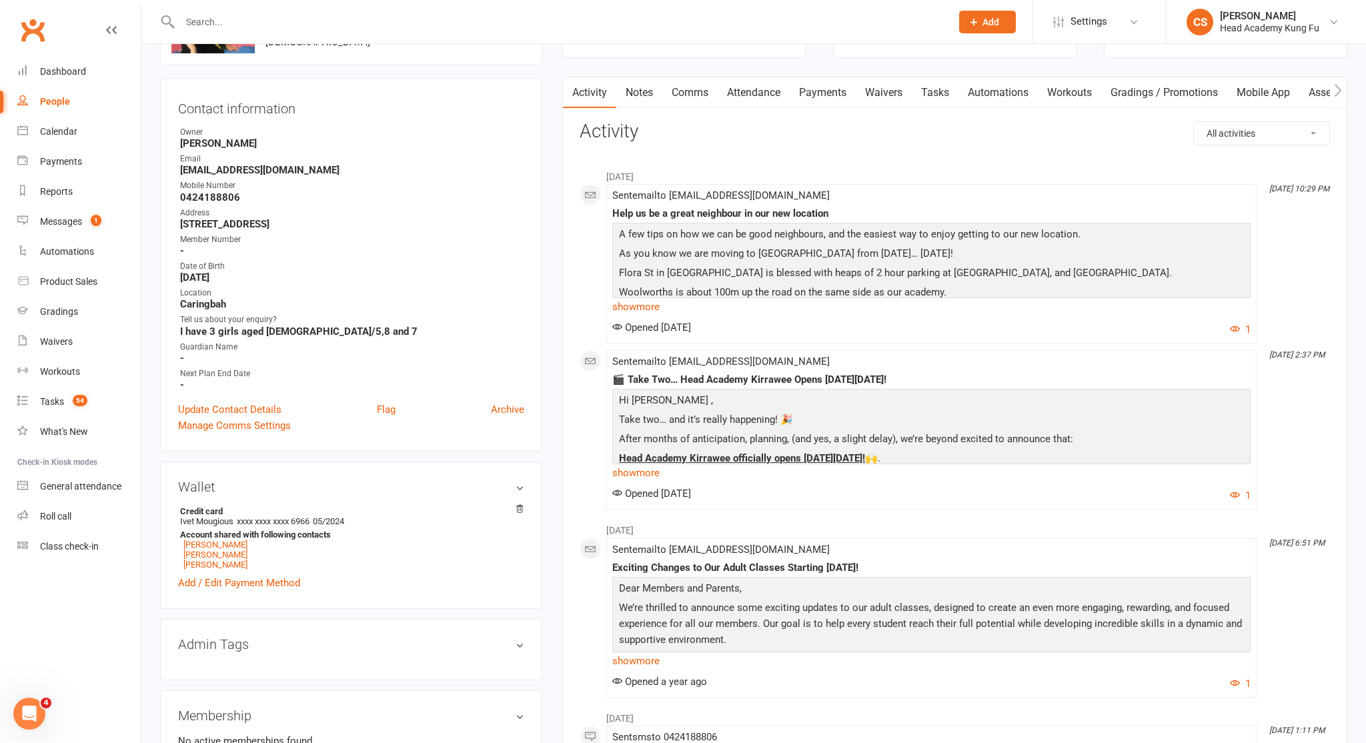
click at [753, 93] on link "Attendance" at bounding box center [754, 92] width 72 height 31
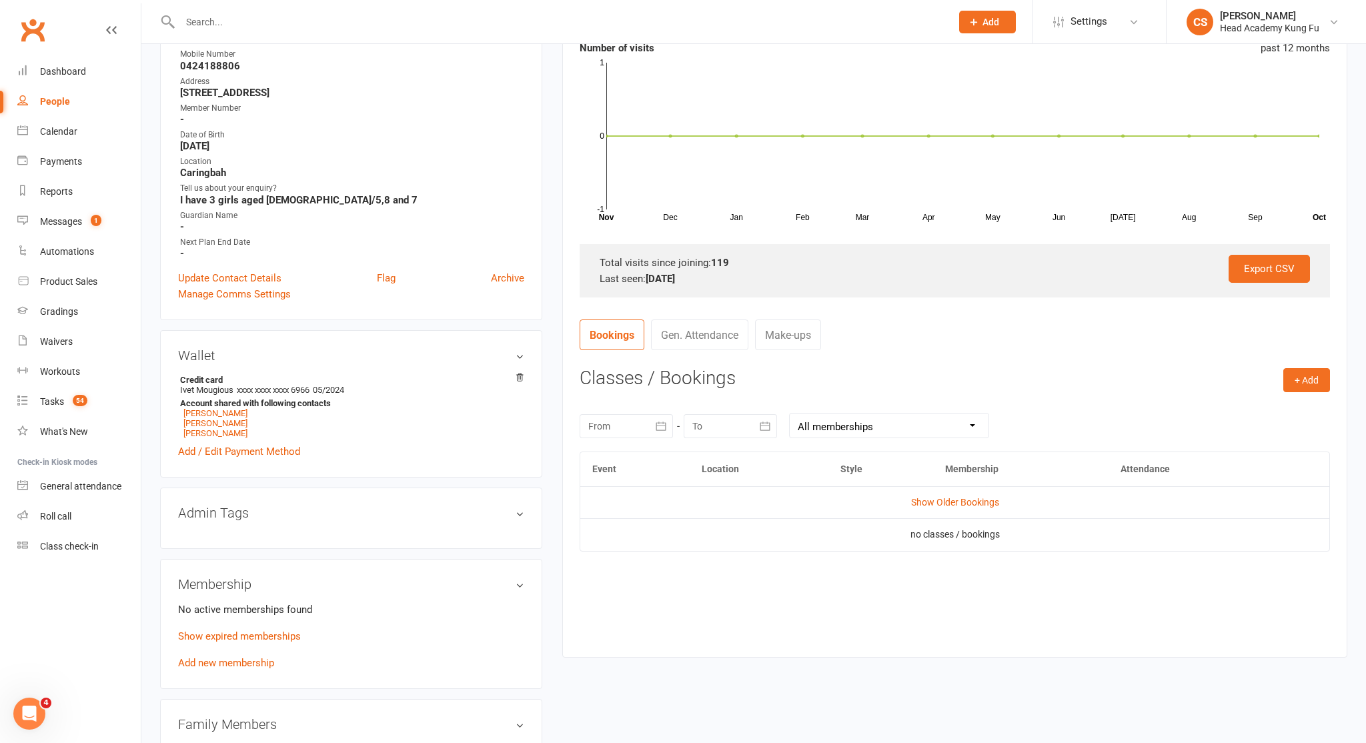
scroll to position [298, 0]
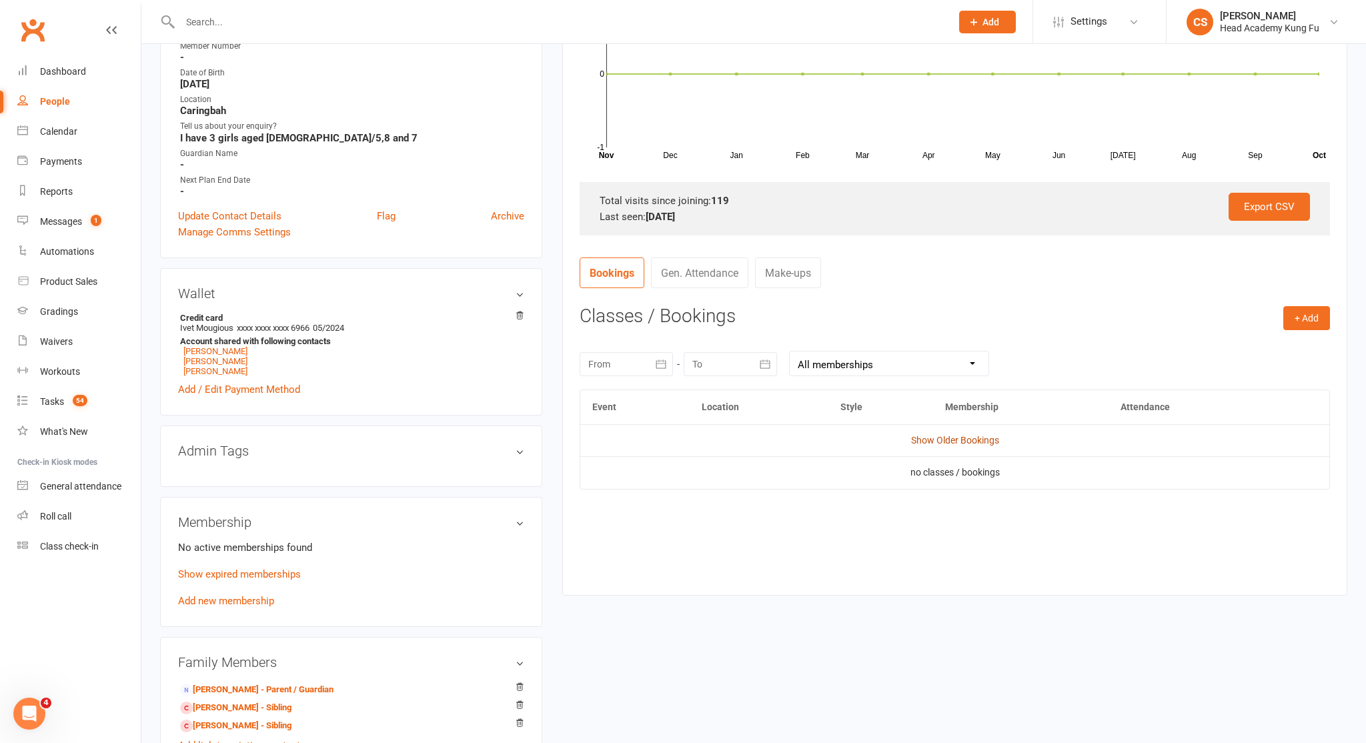
click at [963, 435] on link "Show Older Bookings" at bounding box center [955, 440] width 88 height 11
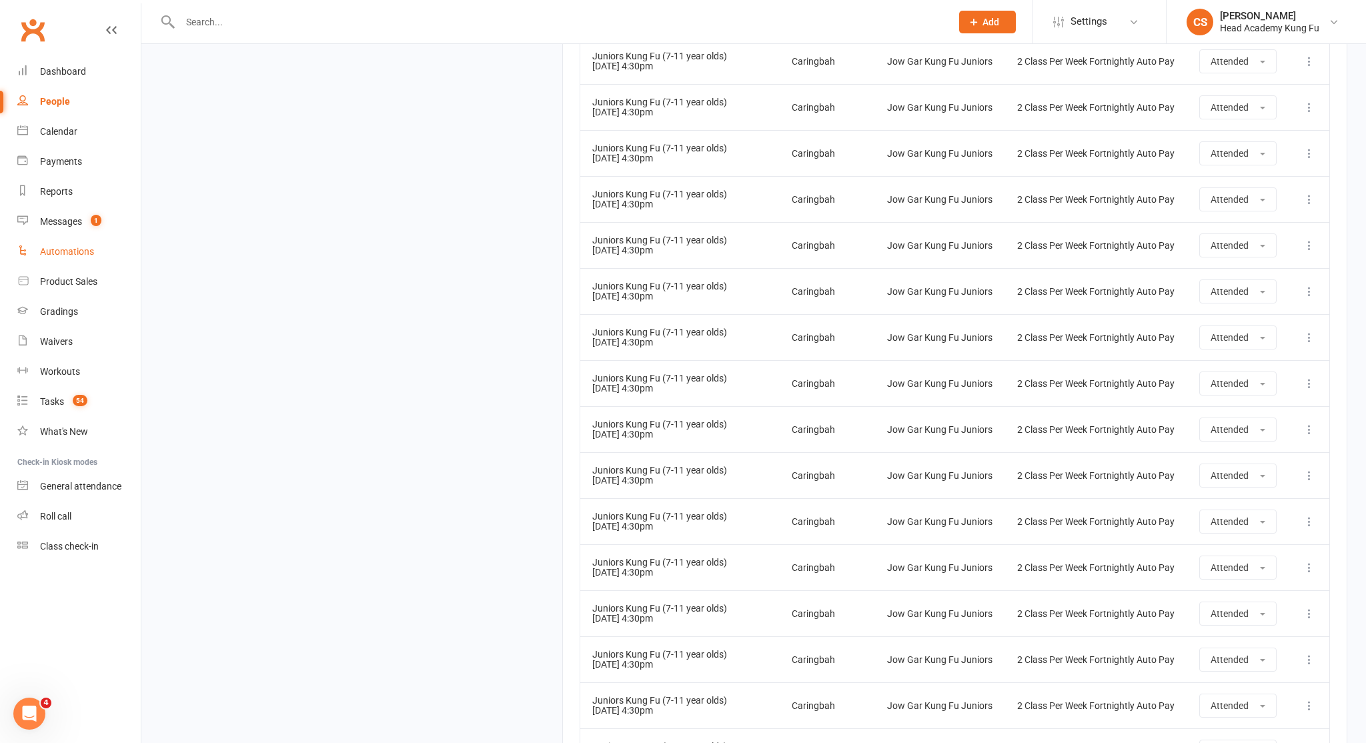
scroll to position [2855, 0]
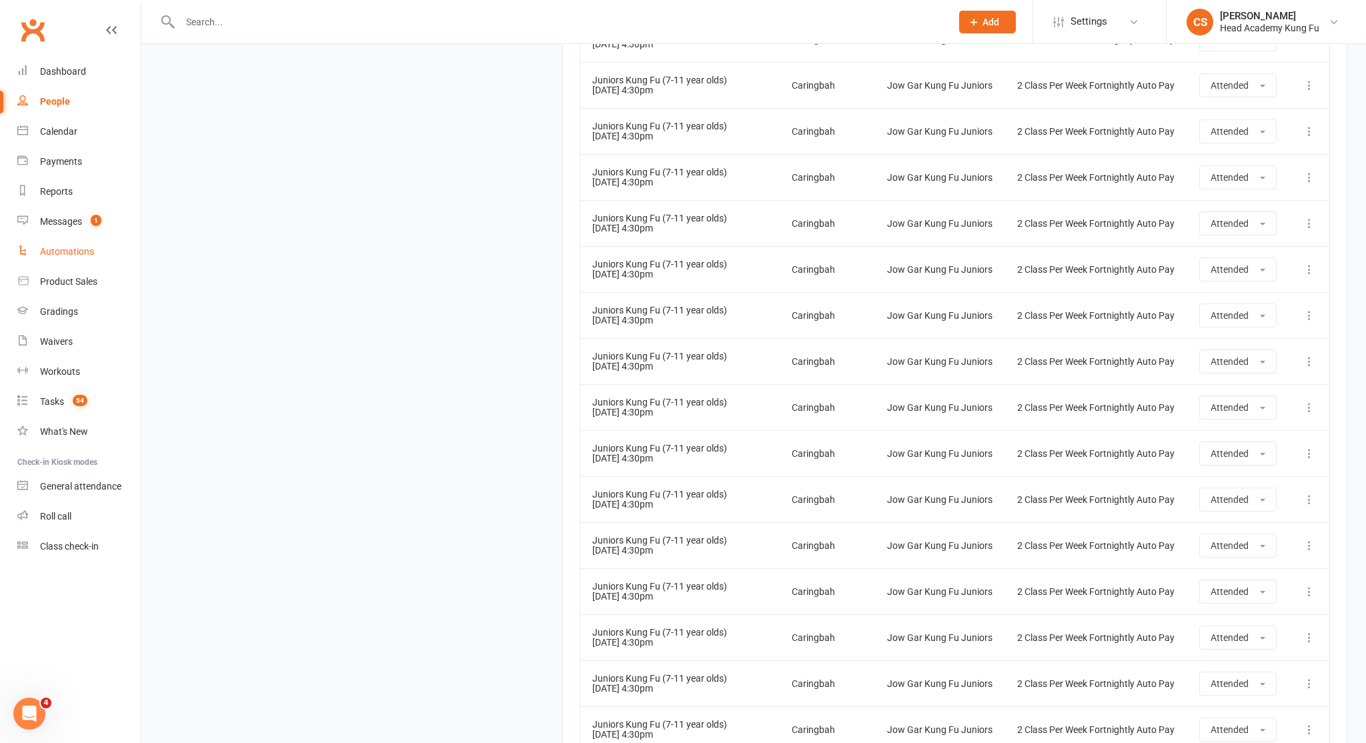
click at [55, 237] on link "Automations" at bounding box center [78, 252] width 123 height 30
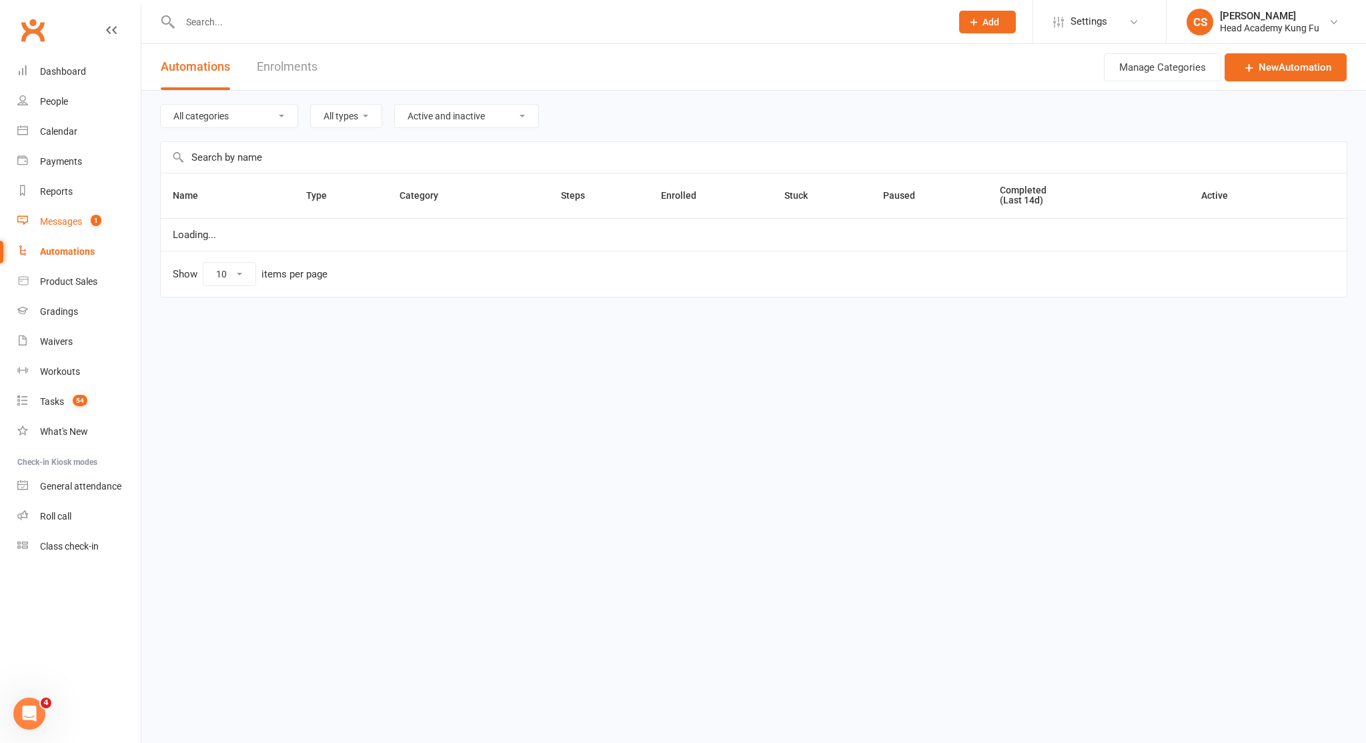
click at [55, 216] on div "Messages" at bounding box center [61, 221] width 42 height 11
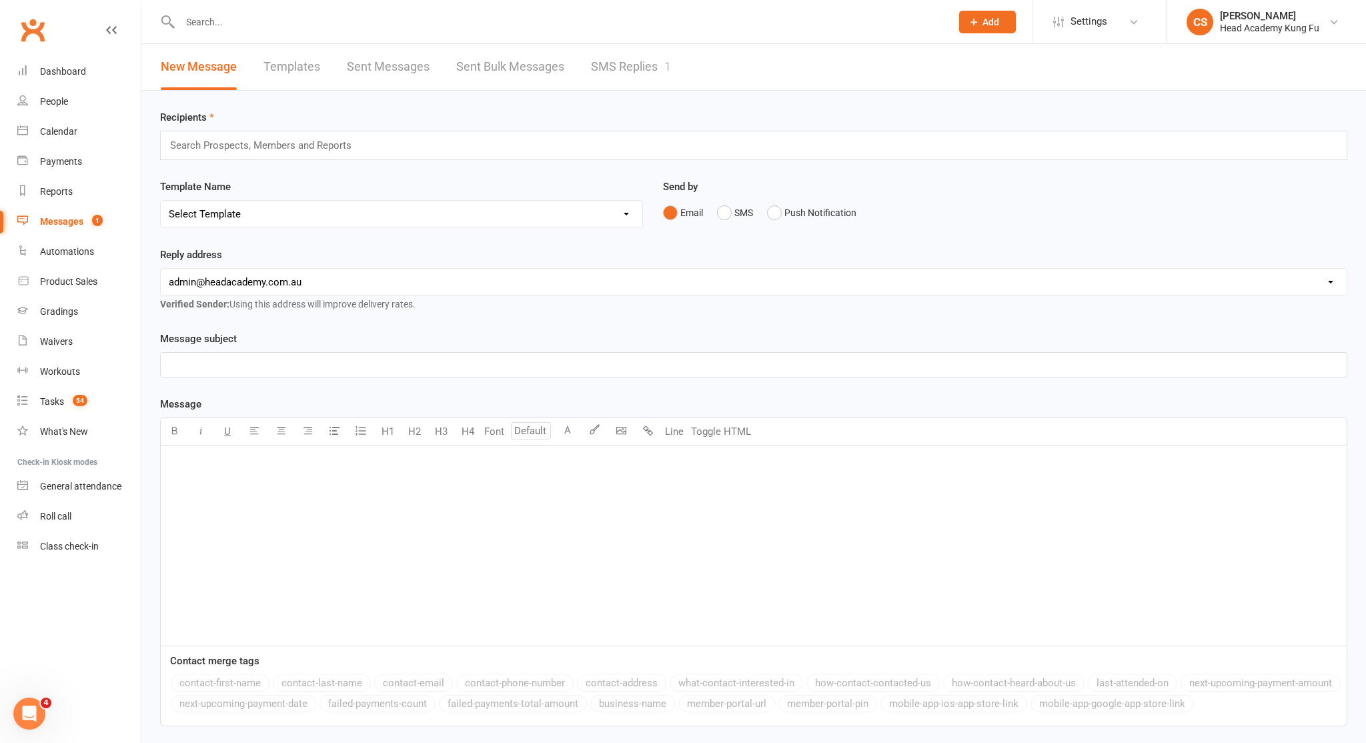
click at [588, 62] on div "New Message Templates Sent Messages Sent Bulk Messages SMS Replies 1" at bounding box center [415, 67] width 549 height 46
click at [605, 67] on link "SMS Replies 1" at bounding box center [631, 67] width 80 height 46
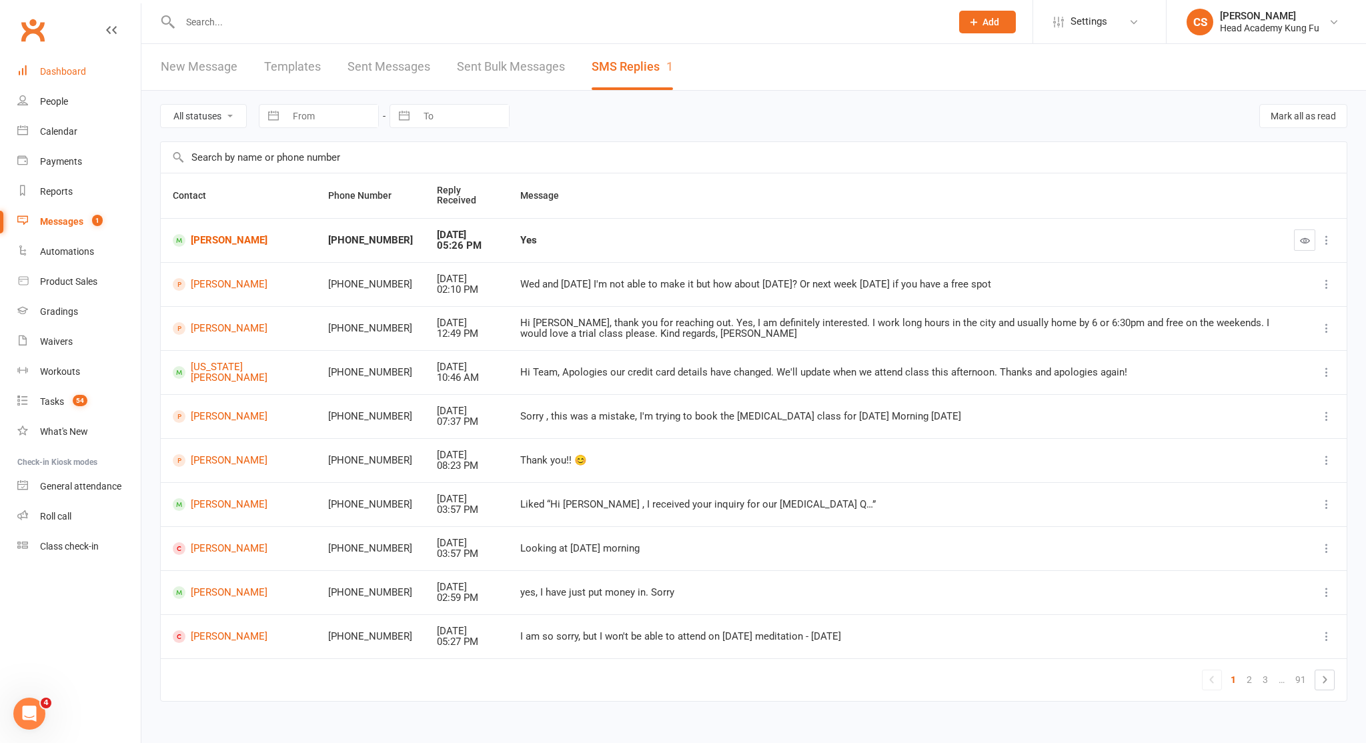
click at [56, 75] on link "Dashboard" at bounding box center [78, 72] width 123 height 30
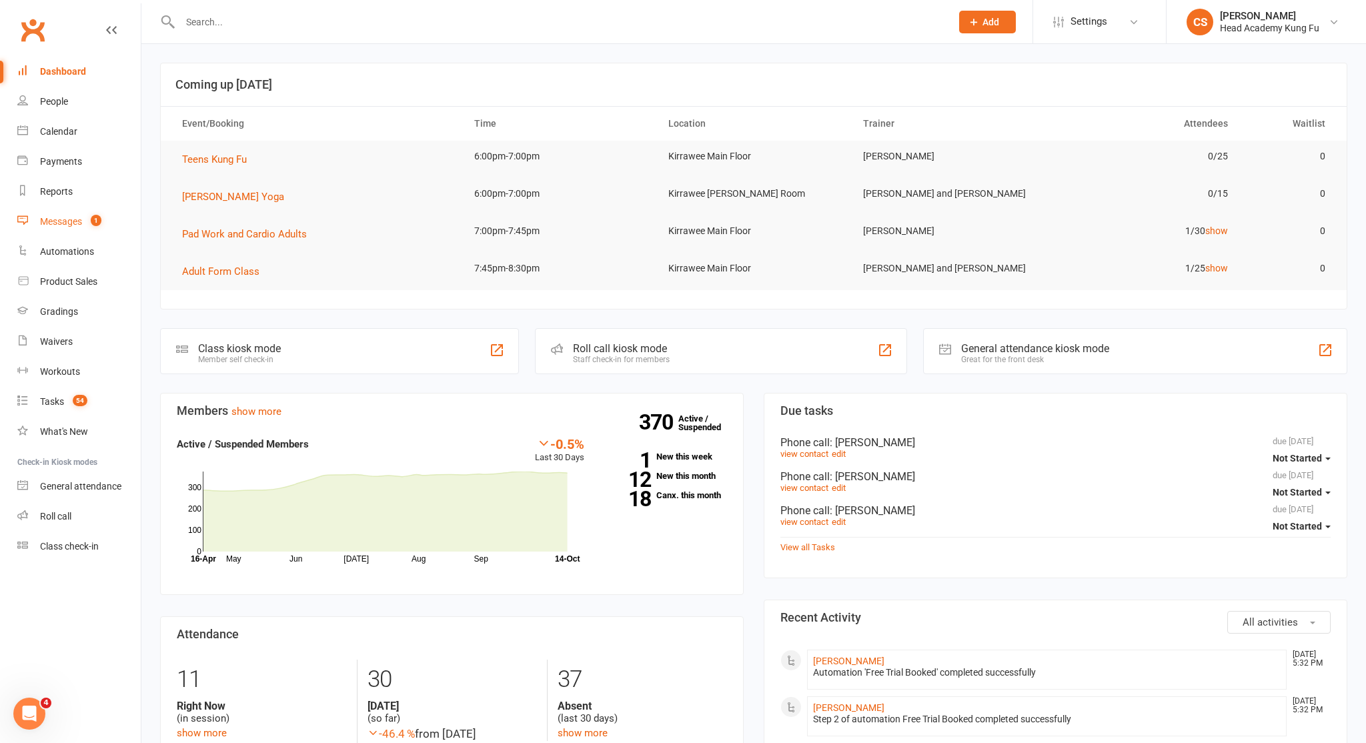
click at [65, 221] on div "Messages" at bounding box center [61, 221] width 42 height 11
